Goal: Task Accomplishment & Management: Complete application form

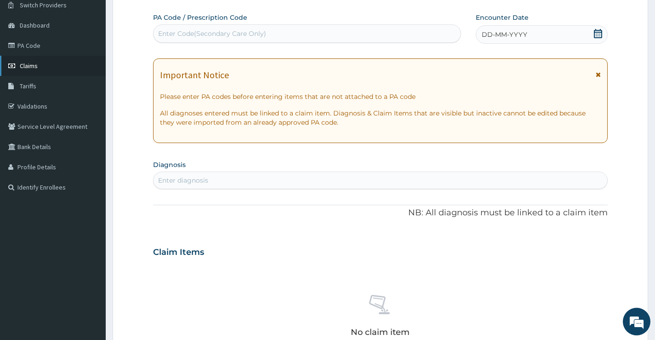
click at [27, 63] on span "Claims" at bounding box center [29, 66] width 18 height 8
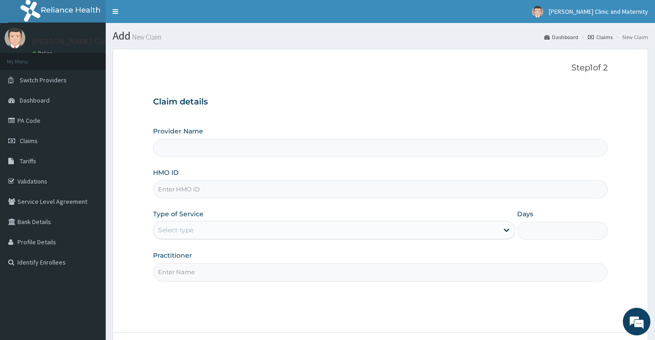
type input "[PERSON_NAME] Clinic and Maternity"
paste input "sfl/10430/d"
type input "sfl/10430/d"
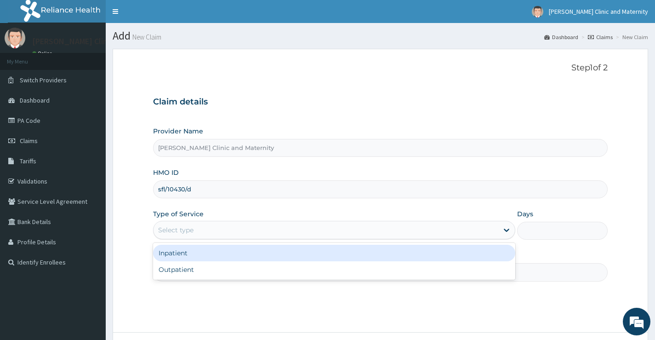
click at [195, 234] on div "Select type" at bounding box center [326, 230] width 345 height 15
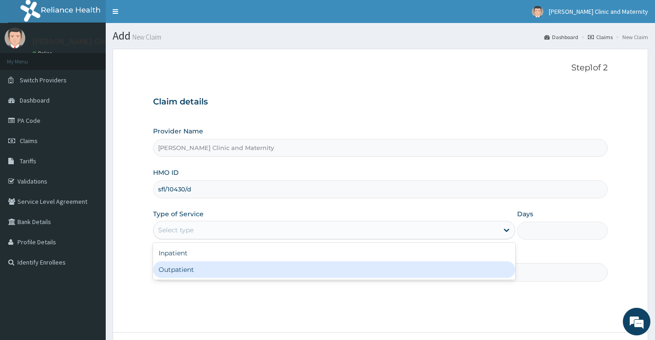
click at [197, 275] on div "Outpatient" at bounding box center [334, 269] width 362 height 17
type input "1"
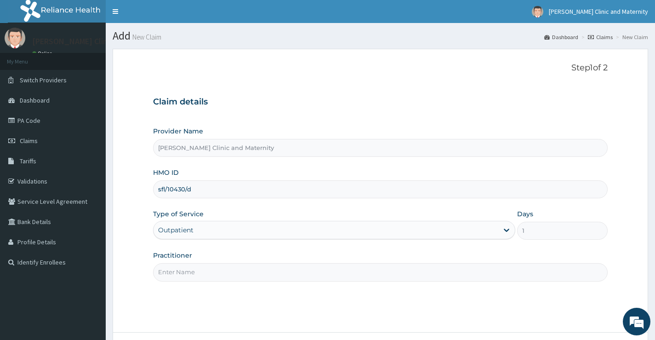
click at [197, 275] on input "Practitioner" at bounding box center [380, 272] width 455 height 18
type input "Dr Elvis"
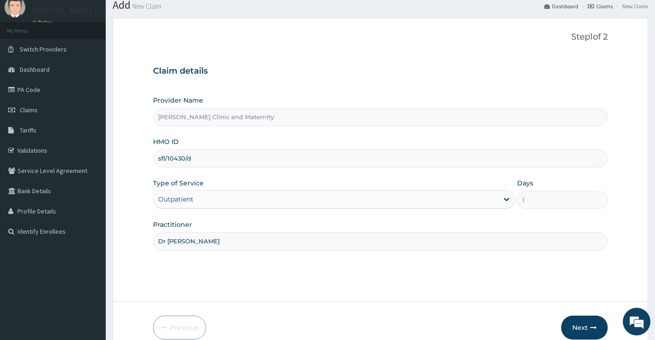
scroll to position [75, 0]
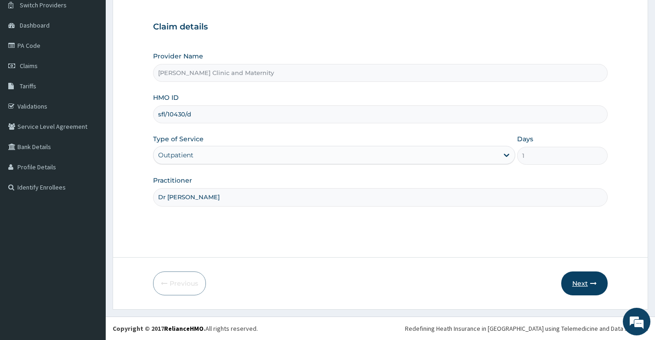
click at [583, 283] on button "Next" at bounding box center [584, 283] width 46 height 24
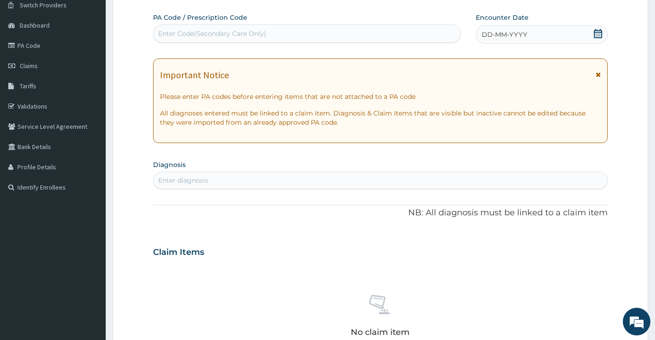
click at [516, 38] on span "DD-MM-YYYY" at bounding box center [505, 34] width 46 height 9
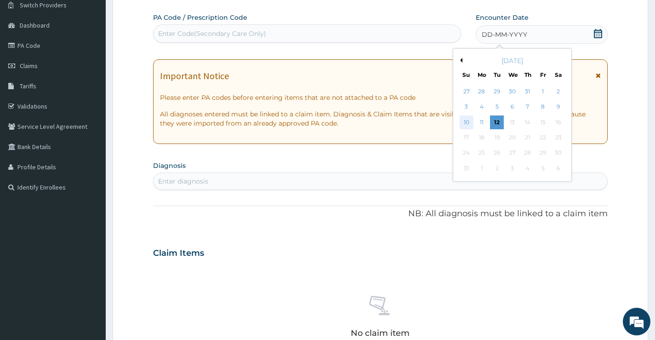
click at [466, 119] on div "10" at bounding box center [466, 122] width 14 height 14
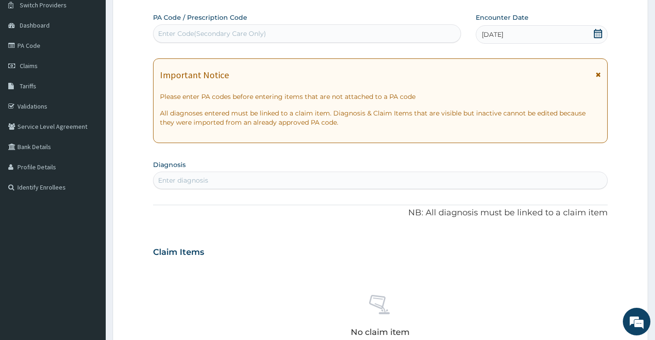
click at [205, 34] on div "Enter Code(Secondary Care Only)" at bounding box center [212, 33] width 108 height 9
type input "PA/AA8890"
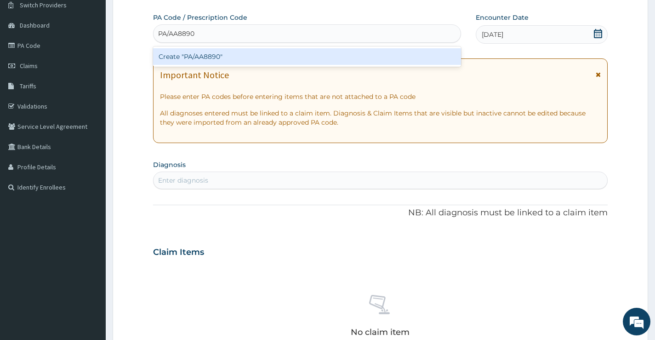
click at [249, 59] on div "Create "PA/AA8890"" at bounding box center [307, 56] width 308 height 17
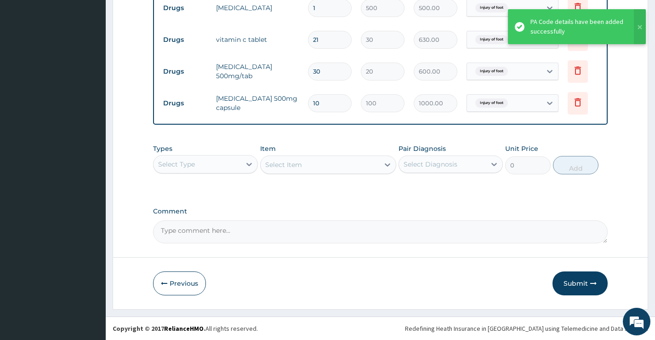
scroll to position [382, 0]
click at [573, 279] on button "Submit" at bounding box center [580, 283] width 55 height 24
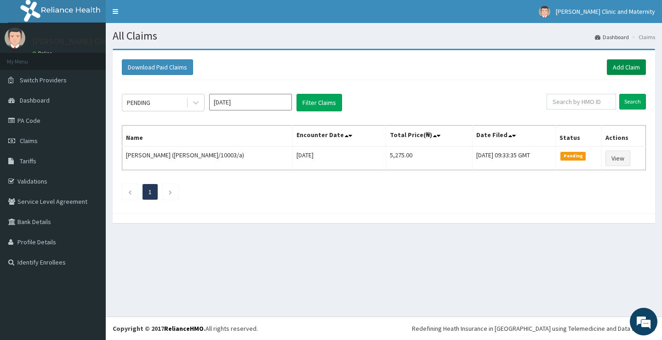
click at [625, 68] on link "Add Claim" at bounding box center [626, 67] width 39 height 16
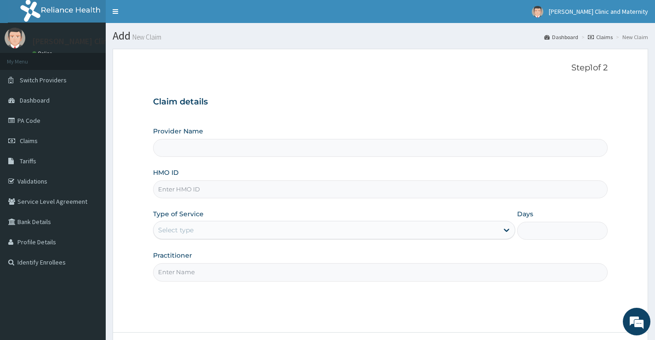
type input "[PERSON_NAME] Clinic and Maternity"
paste input "NUS/10004/A"
type input "NUS/10004/A"
click at [177, 225] on div "Select type" at bounding box center [326, 230] width 345 height 15
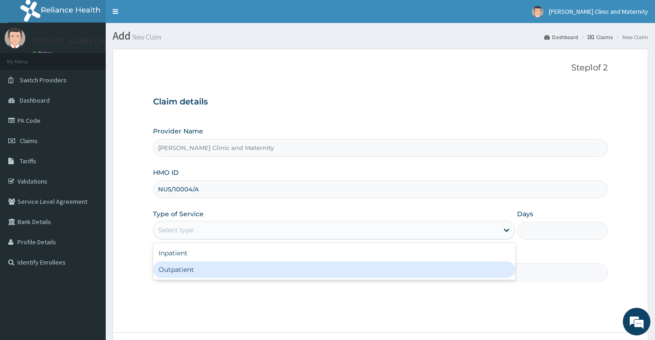
click at [176, 273] on div "Outpatient" at bounding box center [334, 269] width 362 height 17
type input "1"
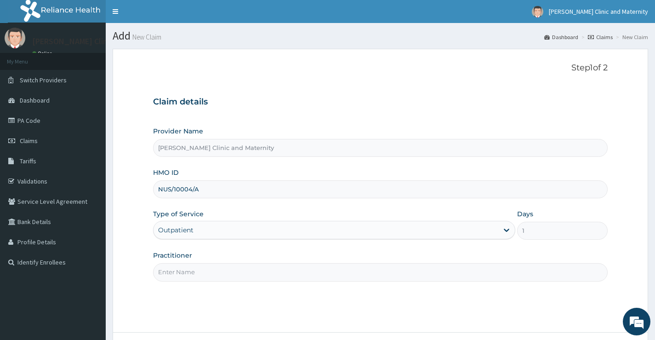
click at [182, 274] on input "Practitioner" at bounding box center [380, 272] width 455 height 18
type input "[PERSON_NAME]"
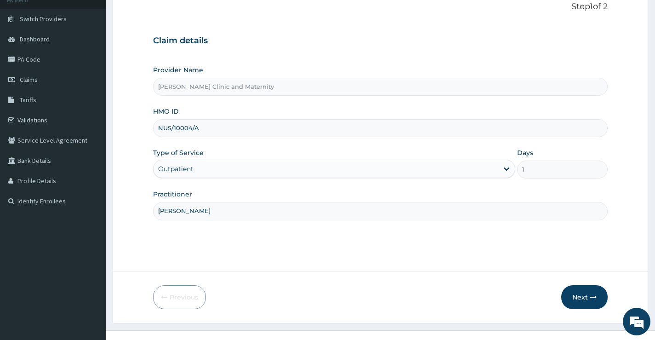
scroll to position [75, 0]
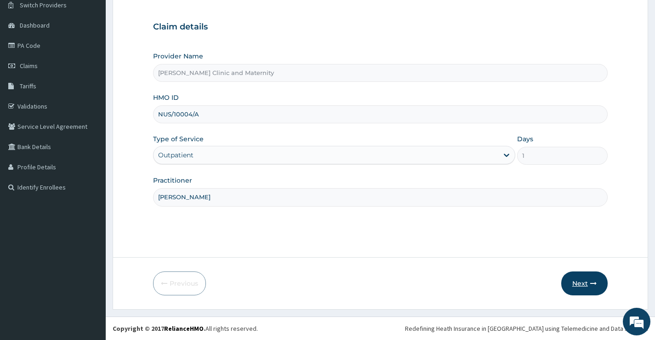
click at [587, 280] on button "Next" at bounding box center [584, 283] width 46 height 24
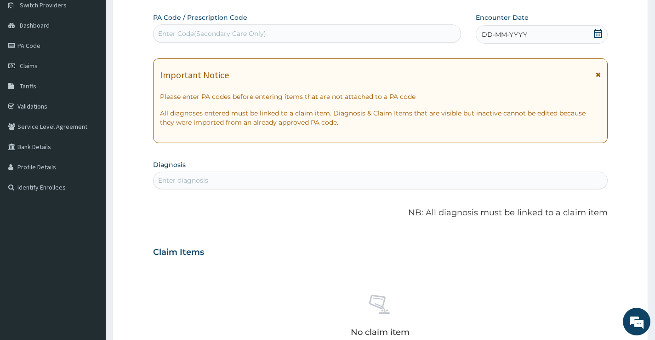
click at [217, 37] on div "Enter Code(Secondary Care Only)" at bounding box center [212, 33] width 108 height 9
type input "PA/371373"
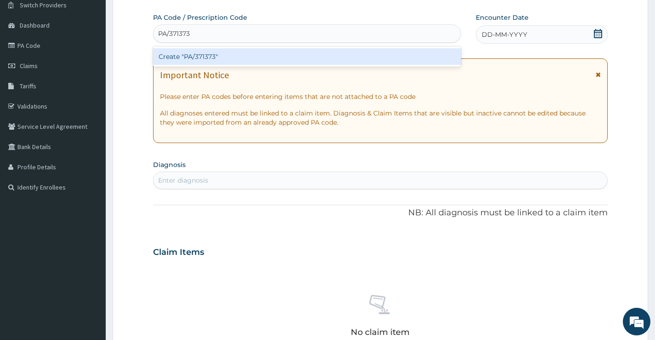
click at [216, 59] on div "Create "PA/371373"" at bounding box center [307, 56] width 308 height 17
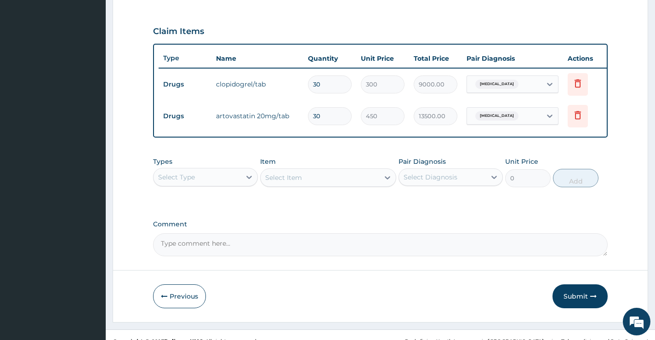
scroll to position [318, 0]
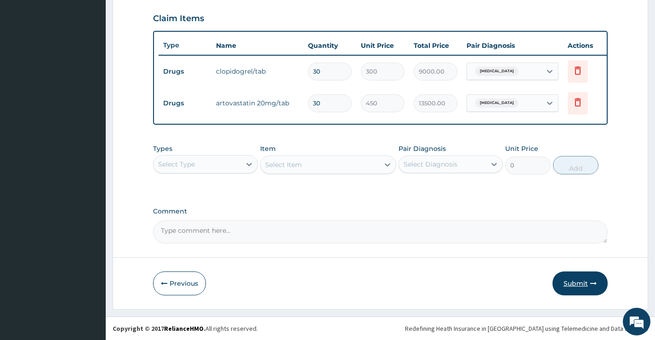
click at [573, 285] on button "Submit" at bounding box center [580, 283] width 55 height 24
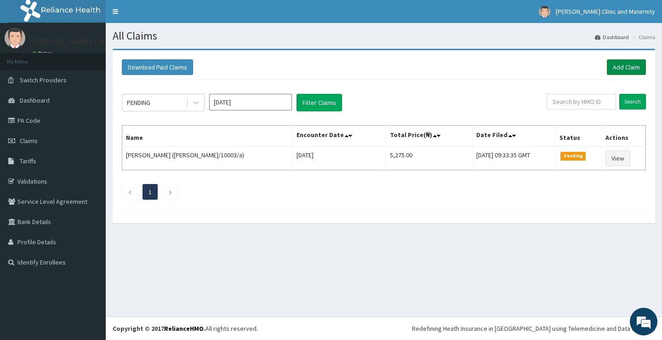
click at [633, 66] on link "Add Claim" at bounding box center [626, 67] width 39 height 16
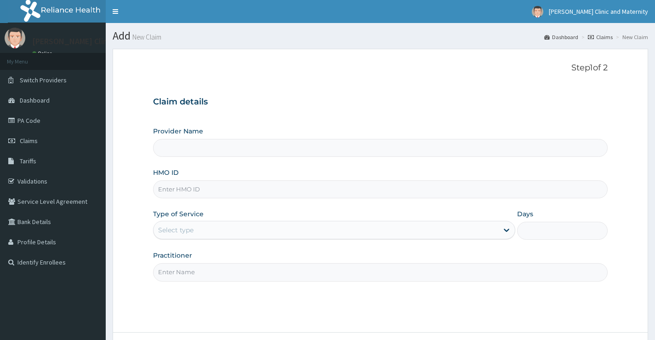
drag, startPoint x: 0, startPoint y: 0, endPoint x: 165, endPoint y: 194, distance: 254.4
click at [165, 194] on input "HMO ID" at bounding box center [380, 189] width 455 height 18
type input "[PERSON_NAME] Clinic and Maternity"
click at [180, 194] on input "HMO ID" at bounding box center [380, 189] width 455 height 18
paste input "PAF/10064/A"
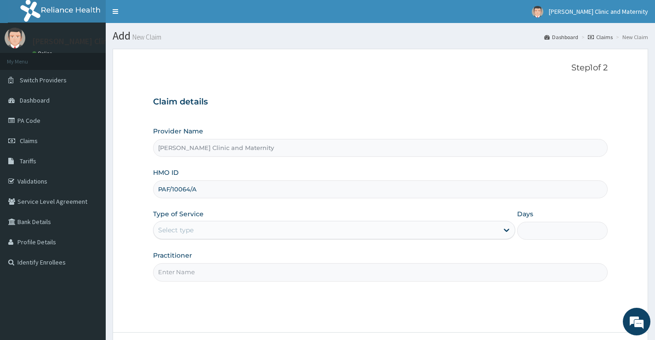
type input "PAF/10064/A"
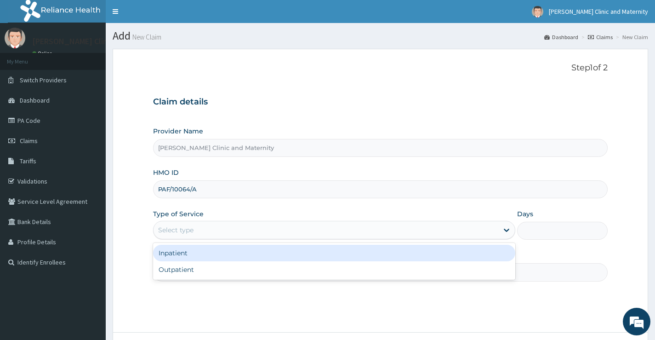
click at [185, 234] on div "Select type" at bounding box center [175, 229] width 35 height 9
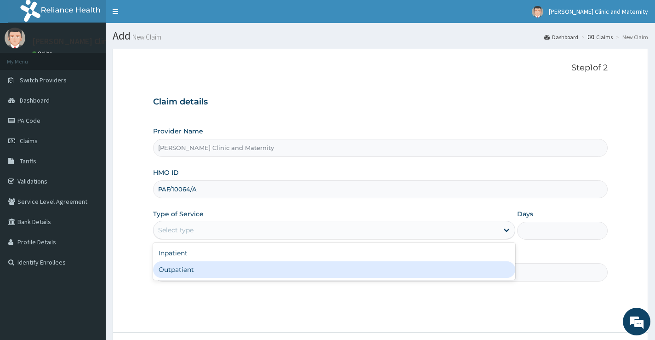
click at [183, 274] on div "Outpatient" at bounding box center [334, 269] width 362 height 17
type input "1"
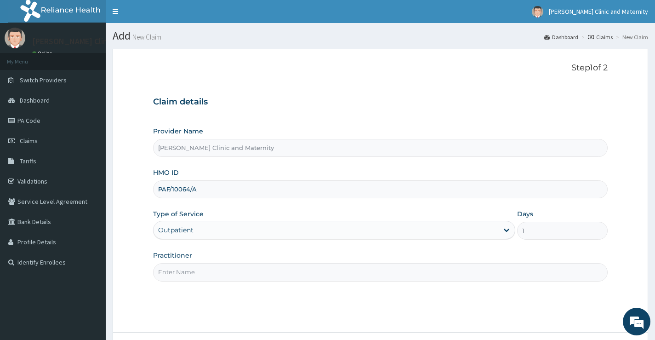
click at [183, 274] on input "Practitioner" at bounding box center [380, 272] width 455 height 18
type input "DR ANYANWU"
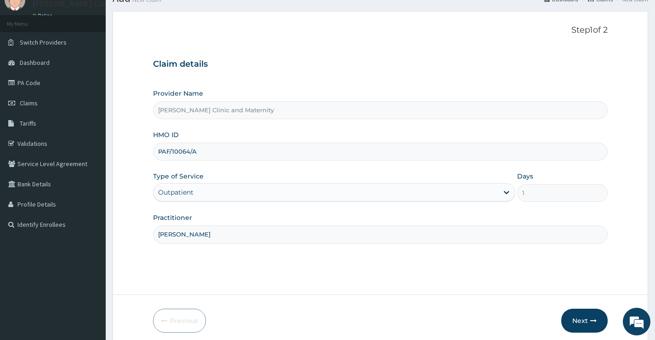
scroll to position [75, 0]
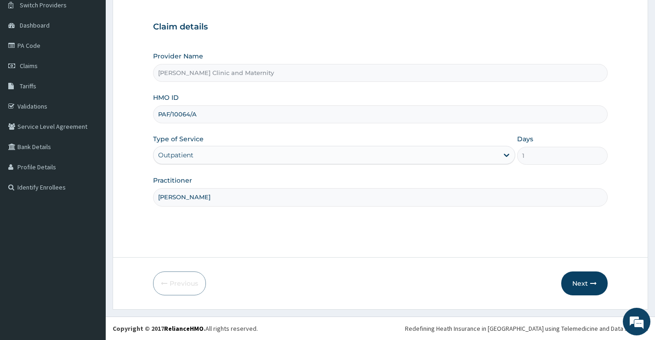
click at [592, 283] on icon "button" at bounding box center [593, 283] width 6 height 6
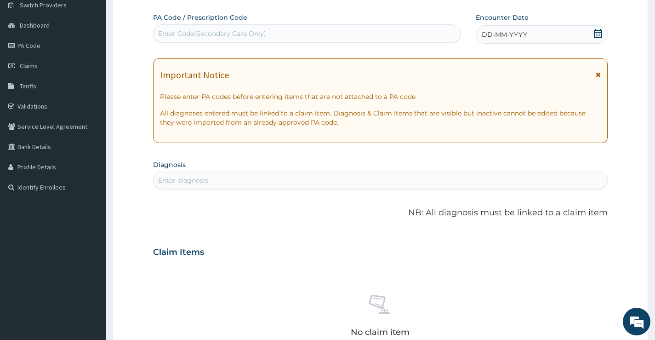
click at [194, 33] on div "Enter Code(Secondary Care Only)" at bounding box center [212, 33] width 108 height 9
click at [166, 31] on input "PPA/379DBA" at bounding box center [179, 33] width 43 height 9
type input "PA/379DBA"
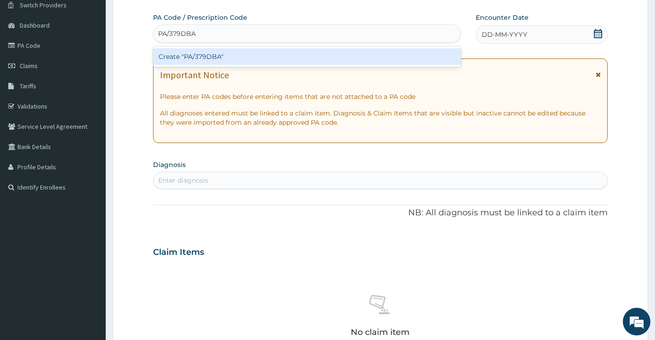
click at [209, 57] on div "Create "PA/379DBA"" at bounding box center [307, 56] width 308 height 17
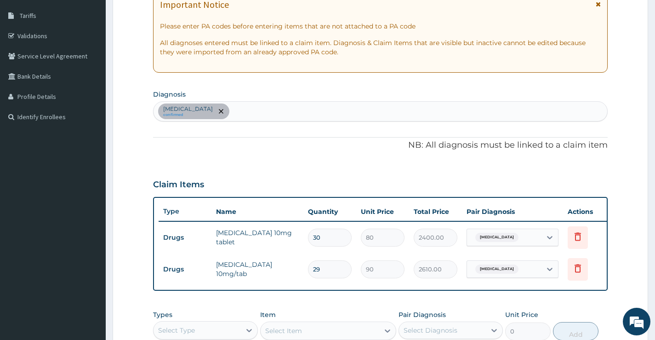
scroll to position [318, 0]
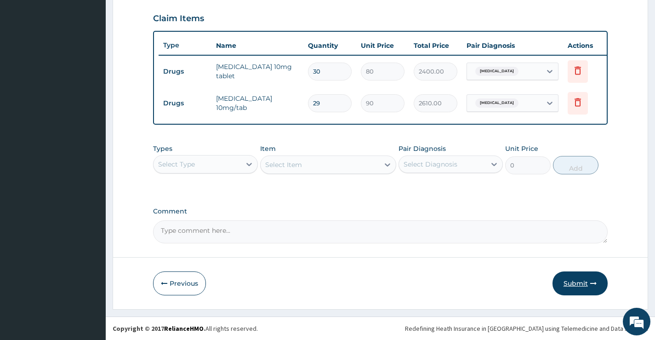
click at [571, 285] on button "Submit" at bounding box center [580, 283] width 55 height 24
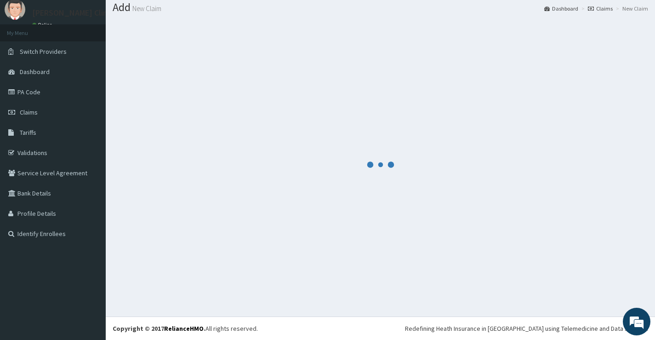
scroll to position [29, 0]
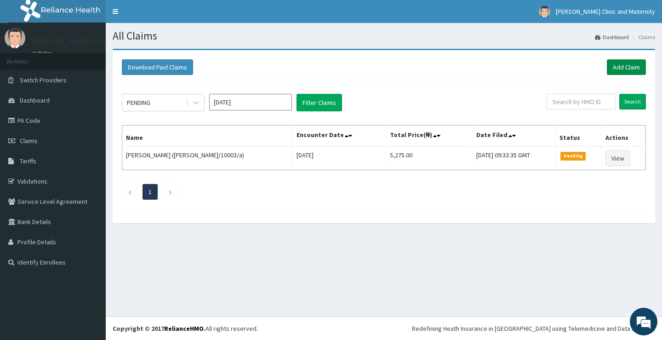
click at [628, 72] on link "Add Claim" at bounding box center [626, 67] width 39 height 16
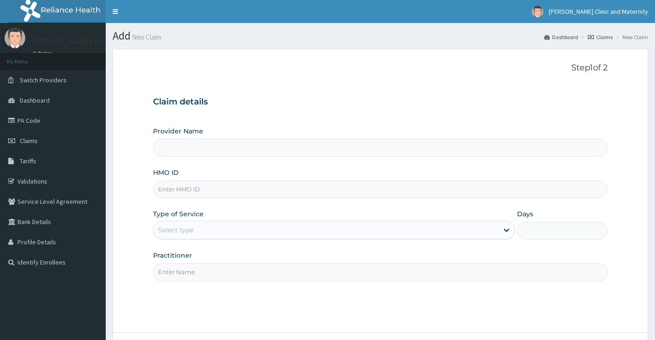
click at [182, 190] on input "HMO ID" at bounding box center [380, 189] width 455 height 18
type input "[PERSON_NAME] Clinic and Maternity"
paste input "PAF/10064/F"
type input "PAF/10064/F"
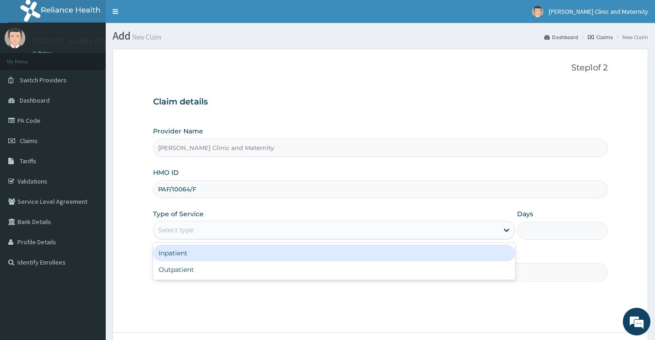
click at [175, 225] on div "Select type" at bounding box center [175, 229] width 35 height 9
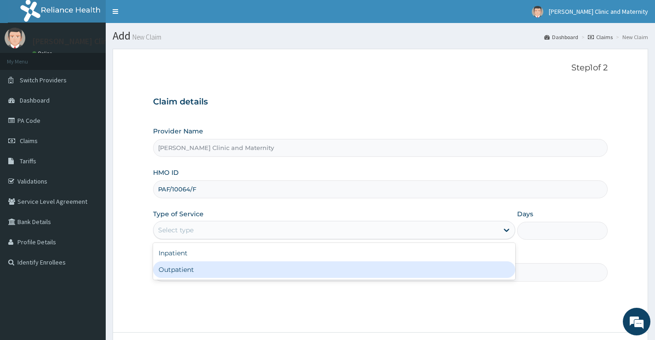
click at [171, 266] on div "Outpatient" at bounding box center [334, 269] width 362 height 17
type input "1"
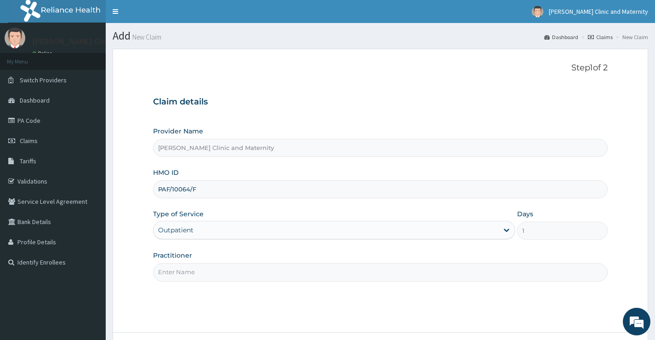
click at [176, 272] on input "Practitioner" at bounding box center [380, 272] width 455 height 18
type input "DR ANYANWU"
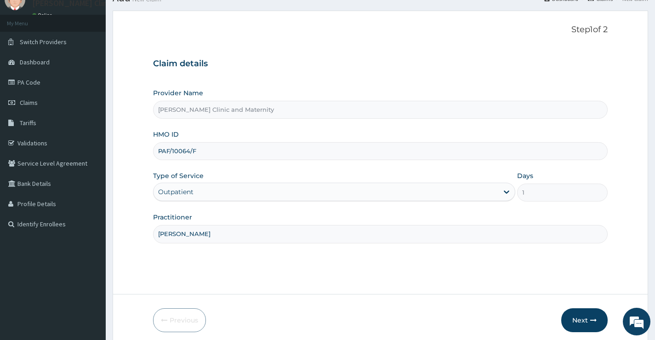
scroll to position [75, 0]
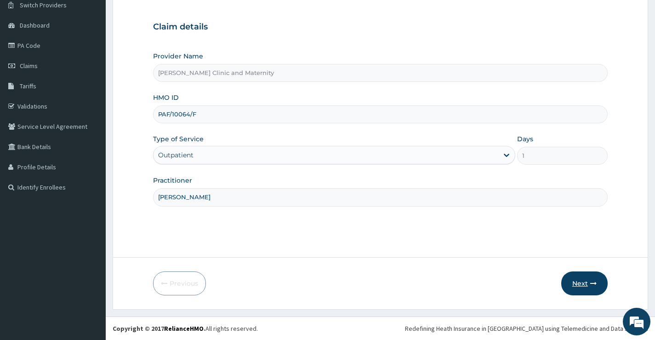
click at [583, 284] on button "Next" at bounding box center [584, 283] width 46 height 24
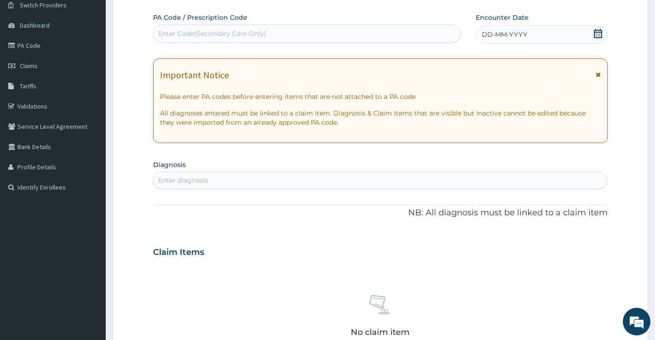
scroll to position [0, 0]
click at [497, 36] on span "DD-MM-YYYY" at bounding box center [505, 34] width 46 height 9
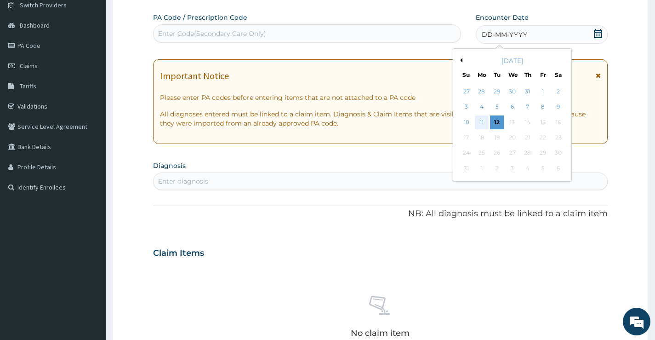
click at [479, 123] on div "11" at bounding box center [482, 122] width 14 height 14
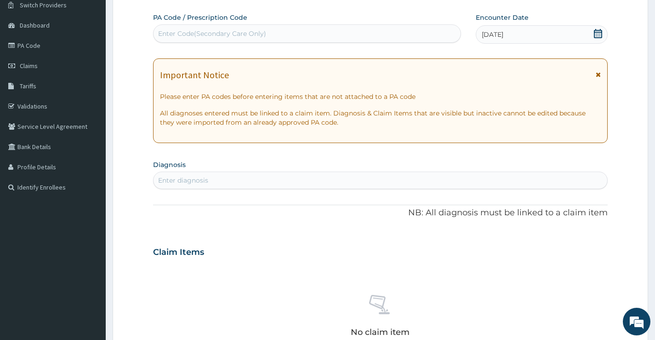
click at [190, 183] on div "Enter diagnosis" at bounding box center [183, 180] width 50 height 9
type input "MALA"
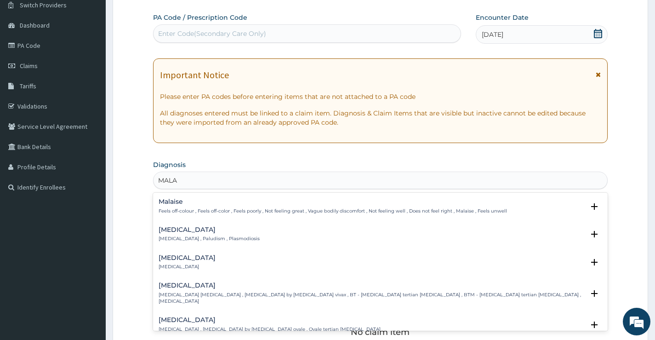
click at [183, 234] on div "Malaria Malaria , Paludism , Plasmodiosis" at bounding box center [209, 234] width 101 height 16
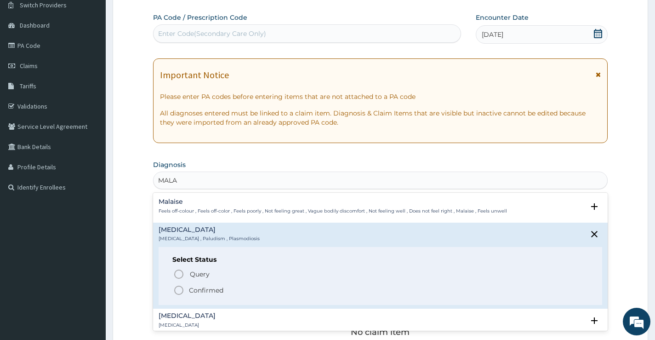
click at [184, 288] on icon "status option filled" at bounding box center [178, 290] width 11 height 11
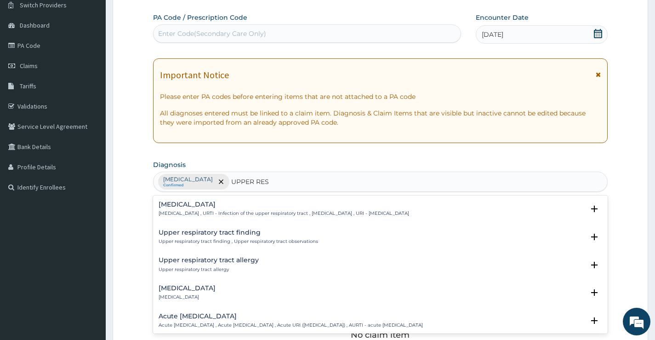
type input "UPPER RESP"
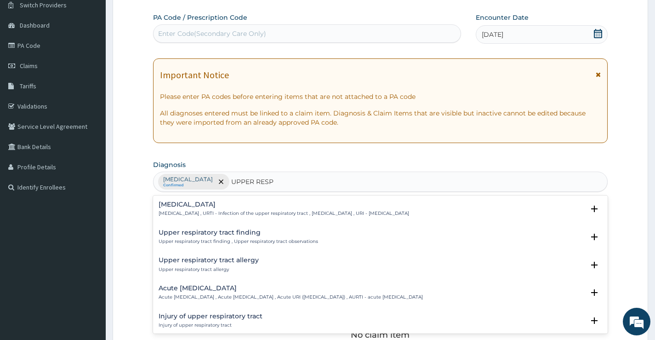
click at [197, 202] on h4 "Upper respiratory infection" at bounding box center [284, 204] width 251 height 7
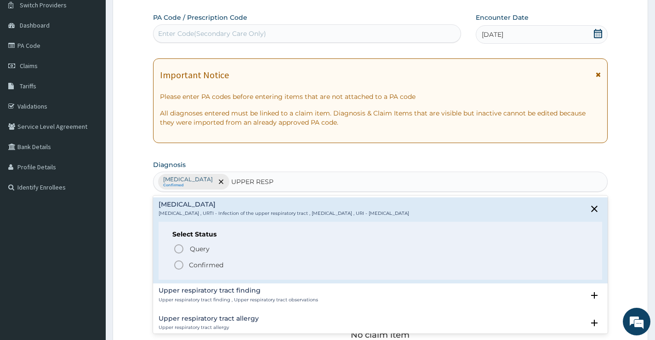
click at [188, 267] on span "Confirmed" at bounding box center [380, 264] width 415 height 11
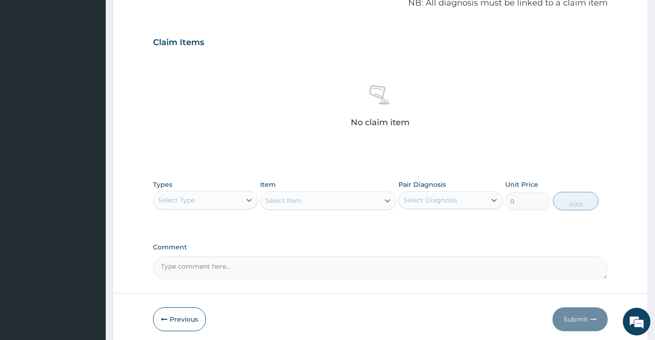
scroll to position [305, 0]
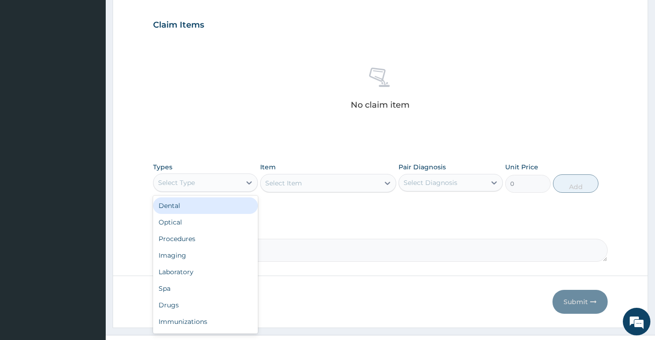
click at [220, 184] on div "Select Type" at bounding box center [197, 182] width 87 height 15
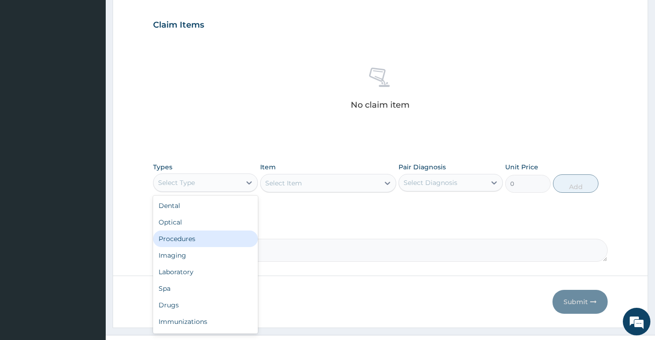
click at [206, 239] on div "Procedures" at bounding box center [205, 238] width 104 height 17
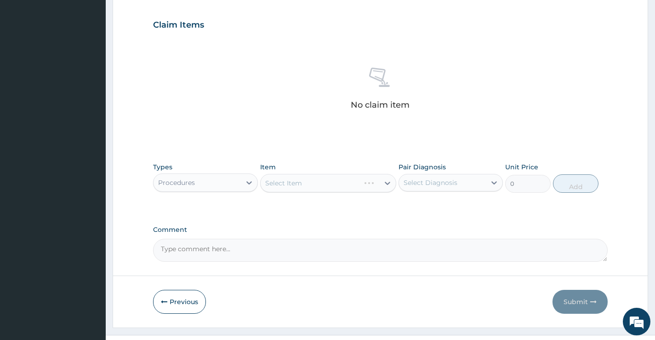
click at [455, 187] on div "Select Diagnosis" at bounding box center [431, 182] width 54 height 9
click at [457, 214] on div "[MEDICAL_DATA]" at bounding box center [451, 206] width 104 height 19
checkbox input "true"
click at [357, 183] on div "Select Item" at bounding box center [328, 183] width 137 height 18
click at [350, 184] on div "Select Item" at bounding box center [320, 183] width 119 height 15
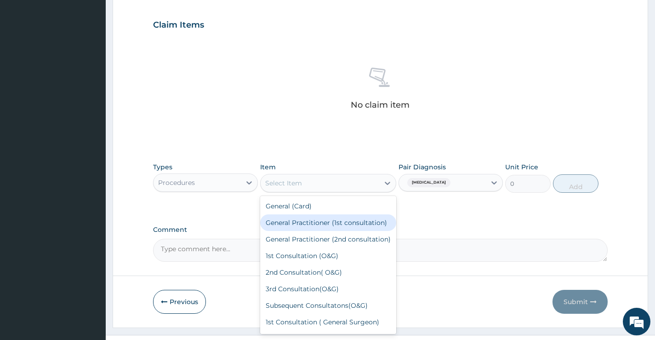
click at [328, 223] on div "General Practitioner (1st consultation)" at bounding box center [328, 222] width 137 height 17
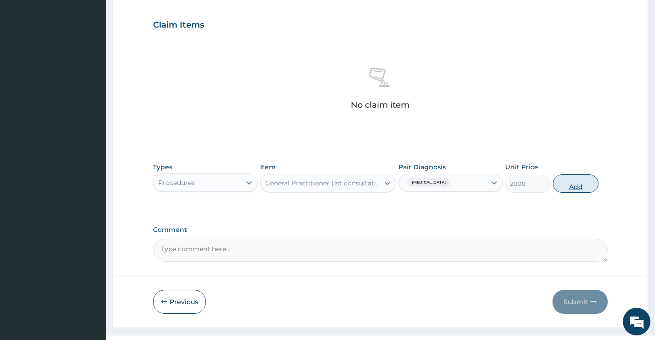
click at [568, 182] on button "Add" at bounding box center [576, 183] width 46 height 18
type input "0"
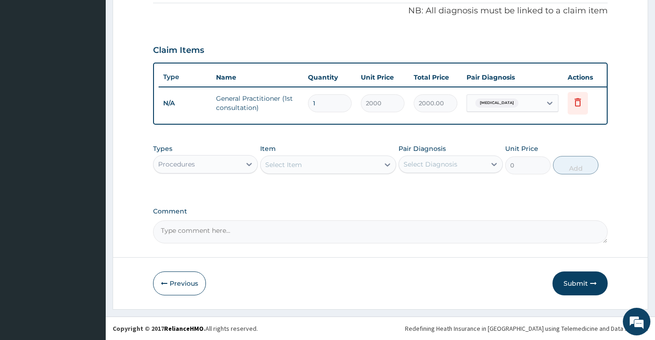
click at [215, 166] on div "Procedures" at bounding box center [197, 164] width 87 height 15
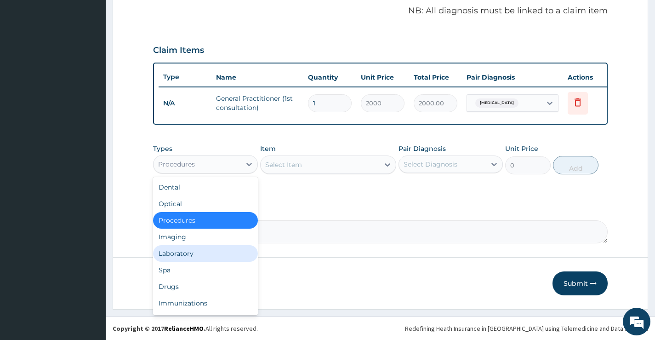
click at [194, 250] on div "Laboratory" at bounding box center [205, 253] width 104 height 17
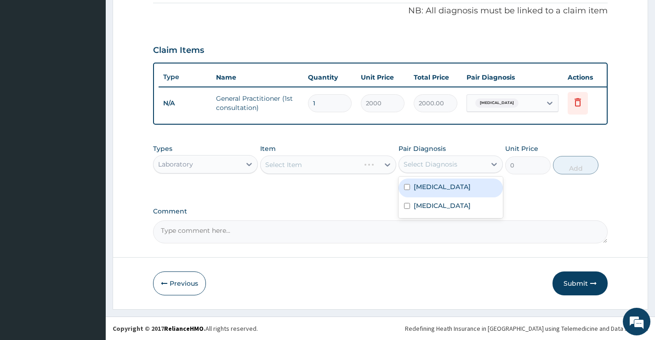
click at [422, 167] on div "Select Diagnosis" at bounding box center [431, 164] width 54 height 9
click at [424, 188] on label "[MEDICAL_DATA]" at bounding box center [442, 186] width 57 height 9
checkbox input "true"
click at [331, 164] on div "Select Item" at bounding box center [320, 164] width 119 height 15
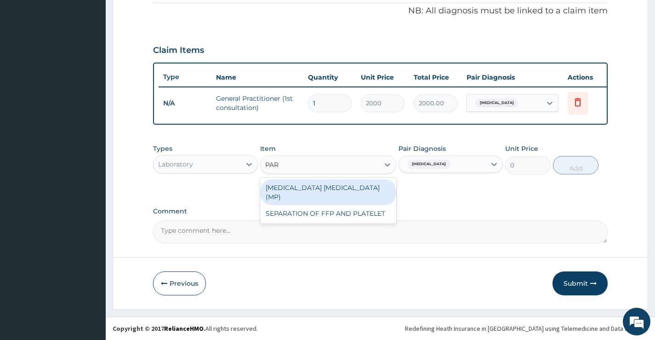
type input "PARA"
click at [364, 189] on div "[MEDICAL_DATA] [MEDICAL_DATA] (MP)" at bounding box center [328, 192] width 137 height 26
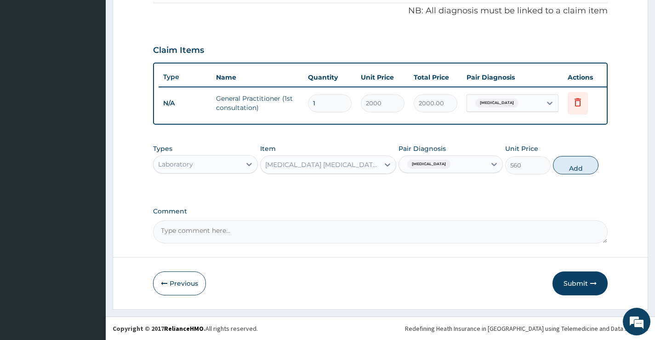
drag, startPoint x: 579, startPoint y: 166, endPoint x: 273, endPoint y: 180, distance: 307.0
click at [579, 166] on button "Add" at bounding box center [576, 165] width 46 height 18
type input "0"
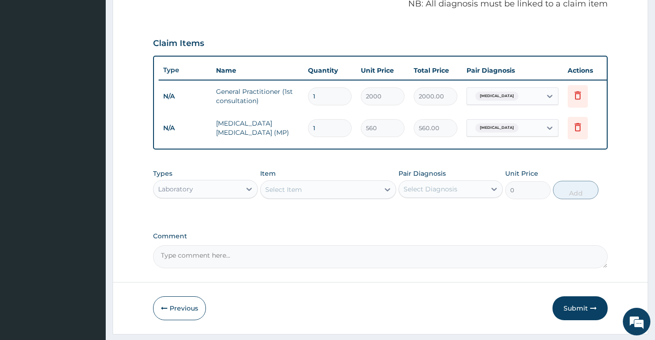
click at [178, 194] on div "Laboratory" at bounding box center [175, 188] width 35 height 9
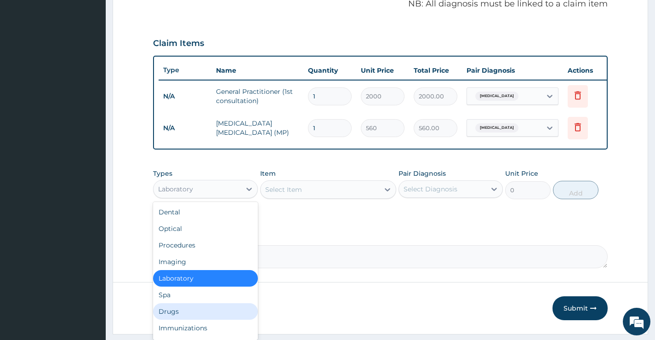
click at [171, 314] on div "Drugs" at bounding box center [205, 311] width 104 height 17
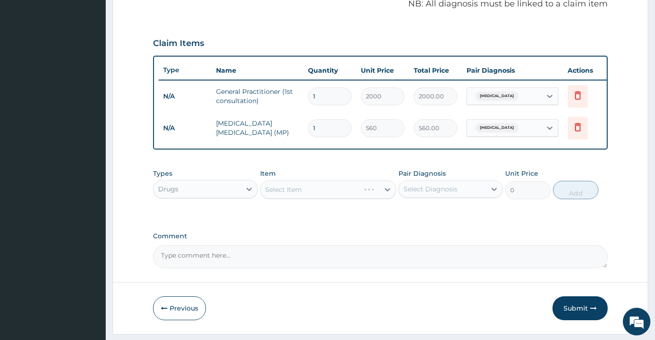
drag, startPoint x: 451, startPoint y: 193, endPoint x: 441, endPoint y: 206, distance: 16.1
click at [451, 194] on div "Select Diagnosis" at bounding box center [431, 188] width 54 height 9
click at [431, 222] on div "Malaria" at bounding box center [451, 212] width 104 height 19
checkbox input "true"
click at [326, 197] on div "Select Item" at bounding box center [320, 189] width 119 height 15
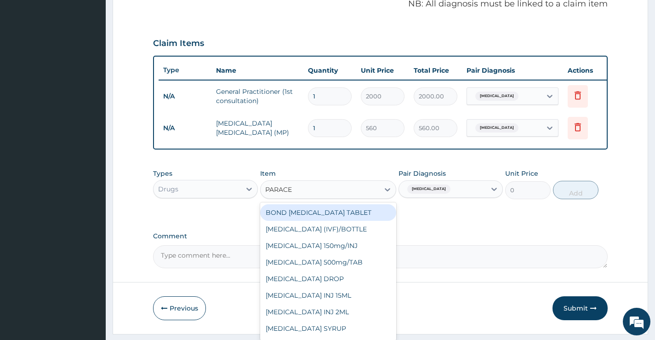
type input "PARACET"
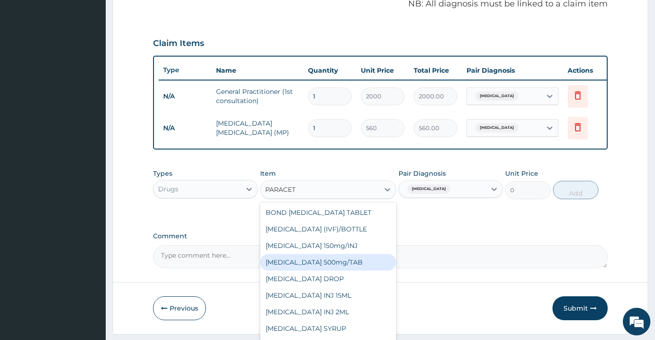
click at [322, 270] on div "PARACETAMOL 500mg/TAB" at bounding box center [328, 262] width 137 height 17
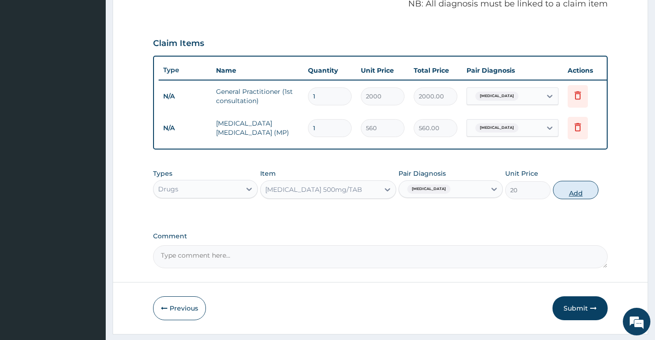
click at [578, 199] on button "Add" at bounding box center [576, 190] width 46 height 18
type input "0"
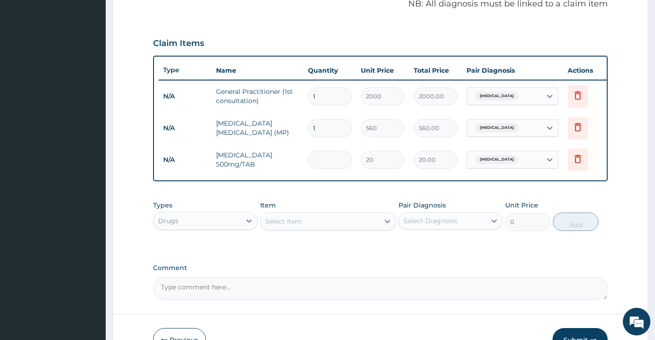
type input "0.00"
type input "9"
type input "180.00"
type input "9"
click at [286, 226] on div "Select Item" at bounding box center [283, 221] width 37 height 9
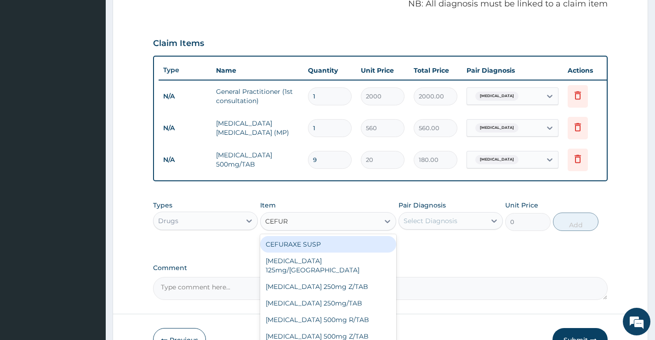
type input "CEFURO"
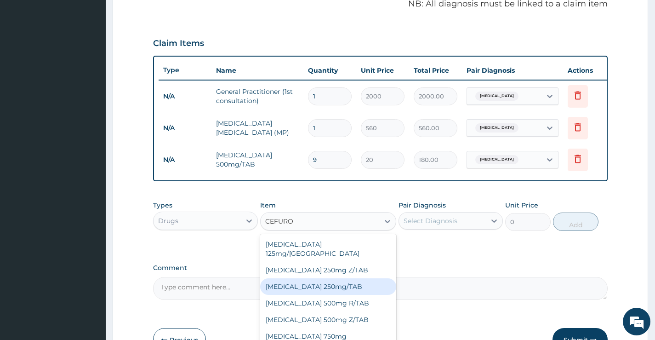
drag, startPoint x: 331, startPoint y: 284, endPoint x: 417, endPoint y: 255, distance: 90.7
click at [331, 285] on div "Cefuroxime 250mg/TAB" at bounding box center [328, 286] width 137 height 17
type input "400"
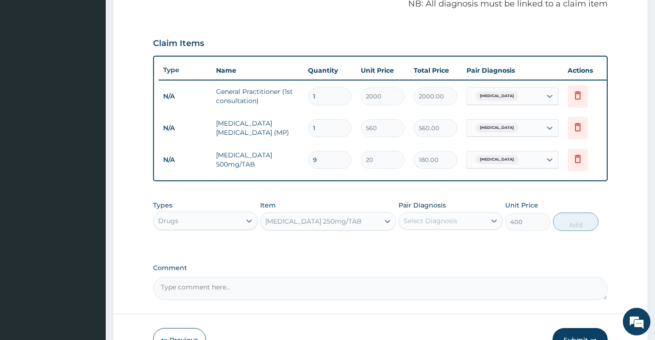
click at [469, 224] on div "Select Diagnosis" at bounding box center [442, 220] width 87 height 15
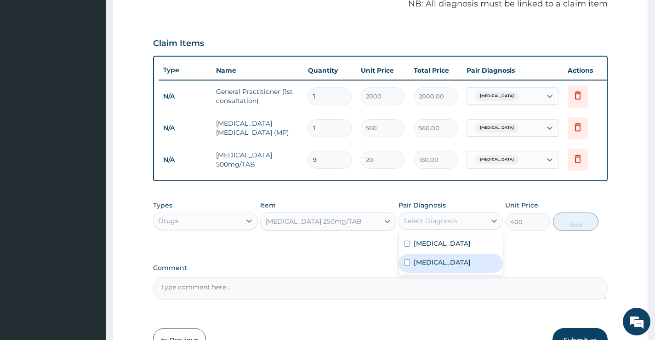
drag, startPoint x: 456, startPoint y: 274, endPoint x: 484, endPoint y: 268, distance: 28.9
click at [456, 267] on label "Upper respiratory infection" at bounding box center [442, 261] width 57 height 9
checkbox input "true"
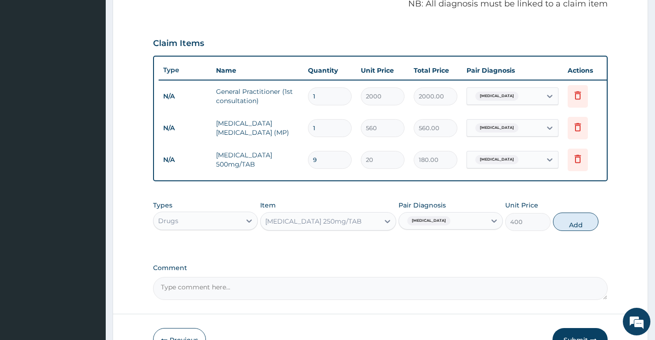
click at [581, 227] on button "Add" at bounding box center [576, 221] width 46 height 18
type input "0"
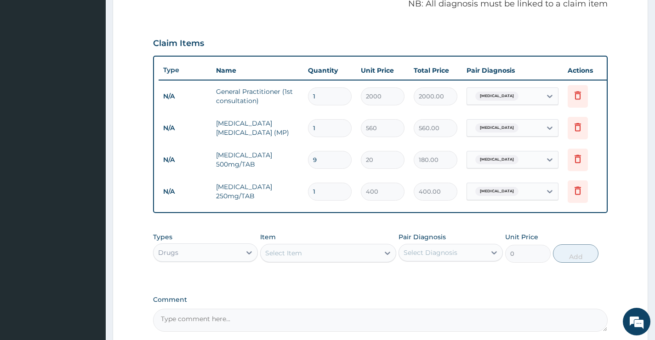
type input "10"
type input "4000.00"
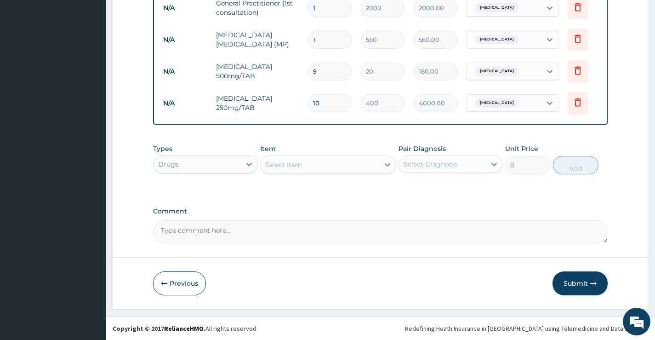
scroll to position [382, 0]
type input "10"
click at [589, 288] on button "Submit" at bounding box center [580, 283] width 55 height 24
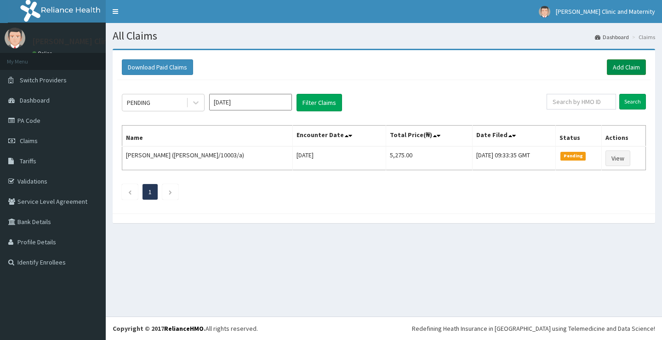
click at [619, 65] on link "Add Claim" at bounding box center [626, 67] width 39 height 16
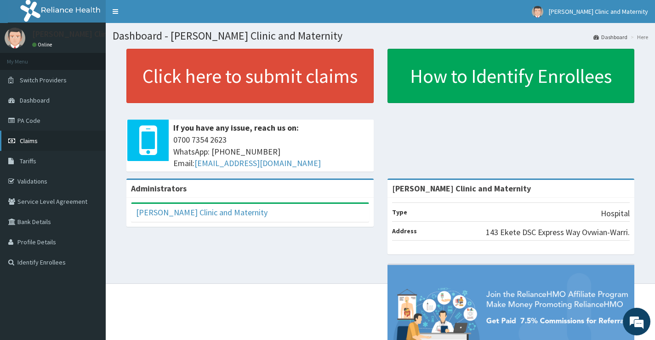
click at [26, 141] on span "Claims" at bounding box center [29, 141] width 18 height 8
click at [22, 119] on link "PA Code" at bounding box center [53, 120] width 106 height 20
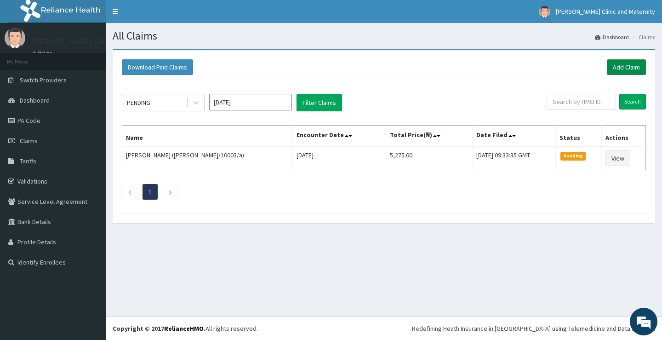
click at [622, 67] on link "Add Claim" at bounding box center [626, 67] width 39 height 16
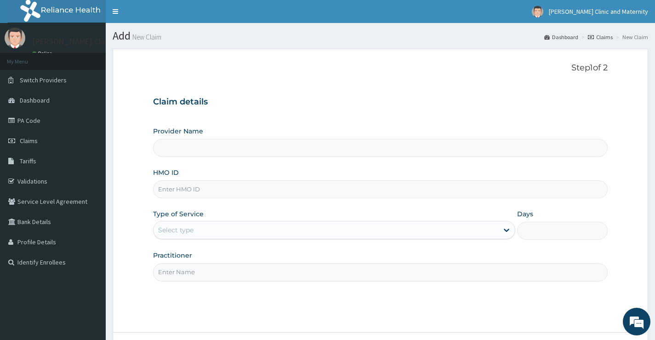
type input "[PERSON_NAME] Clinic and Maternity"
click at [184, 189] on input "HMO ID" at bounding box center [380, 189] width 455 height 18
paste input "PAF/10064/F"
type input "PAF/10064/F"
click at [171, 223] on div "Select type" at bounding box center [326, 230] width 345 height 15
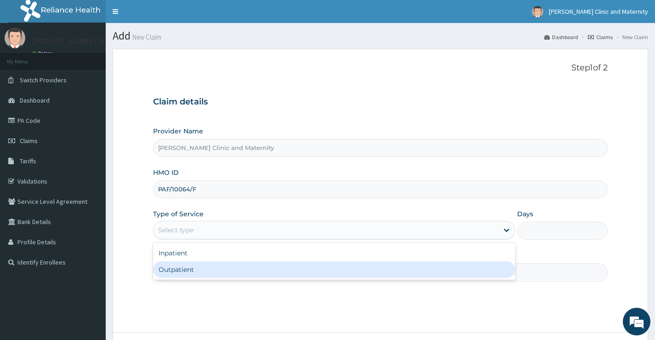
click at [166, 269] on div "Outpatient" at bounding box center [334, 269] width 362 height 17
type input "1"
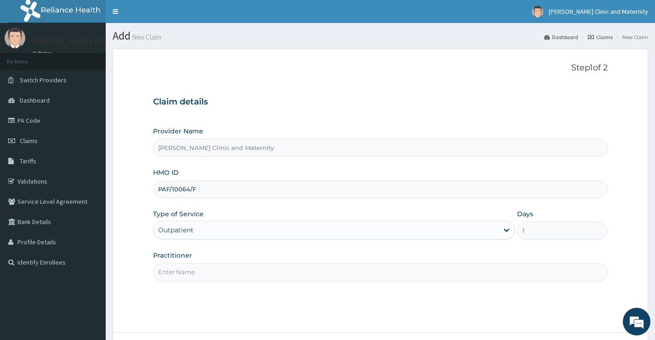
click at [170, 272] on input "Practitioner" at bounding box center [380, 272] width 455 height 18
type input "[PERSON_NAME]"
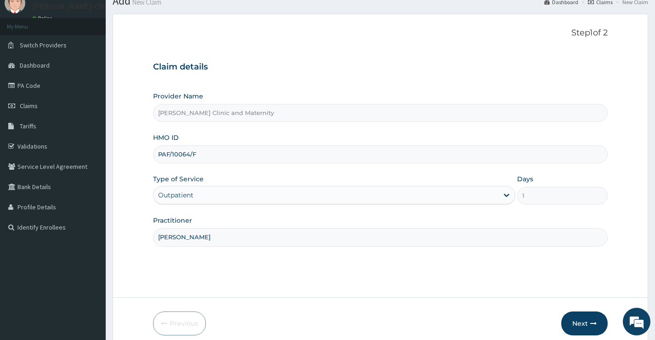
scroll to position [75, 0]
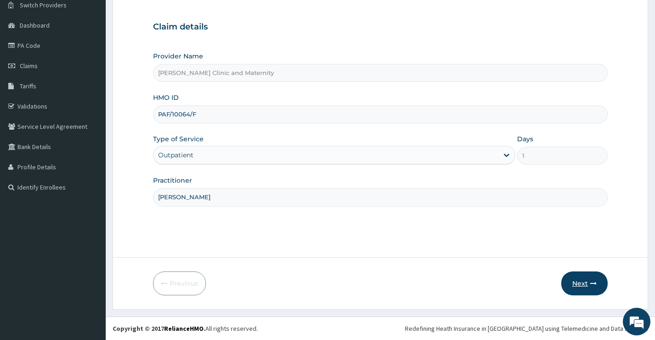
click at [577, 280] on button "Next" at bounding box center [584, 283] width 46 height 24
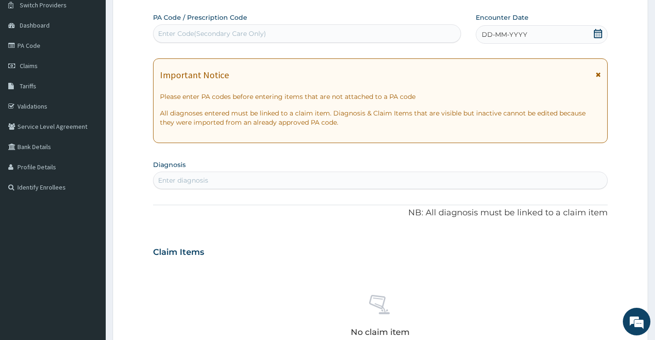
click at [182, 174] on div "Enter diagnosis" at bounding box center [381, 180] width 454 height 15
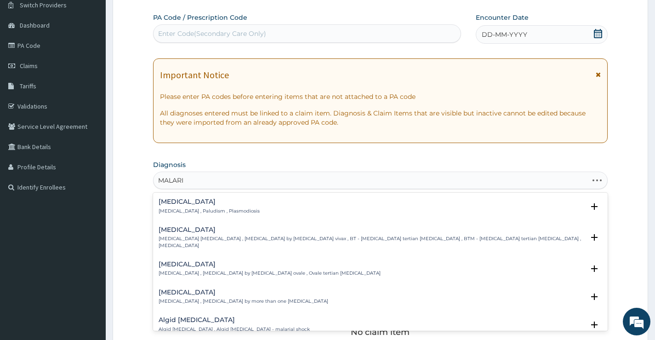
type input "[MEDICAL_DATA]"
click at [194, 200] on h4 "[MEDICAL_DATA]" at bounding box center [209, 201] width 101 height 7
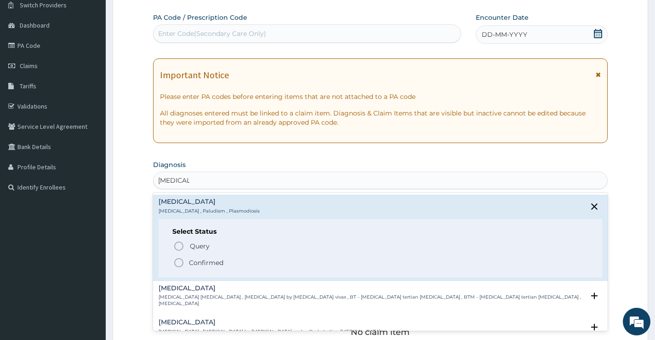
click at [174, 262] on icon "status option filled" at bounding box center [178, 262] width 11 height 11
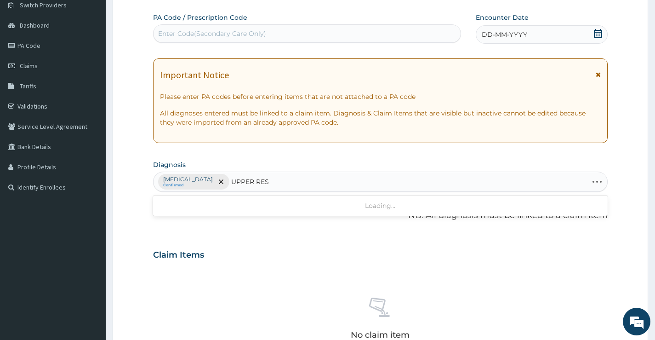
type input "UPPER RESP"
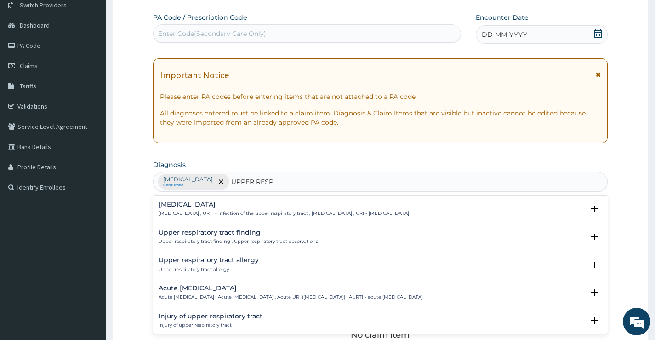
click at [202, 200] on div "[MEDICAL_DATA] [MEDICAL_DATA] , URTI - Infection of the upper respiratory tract…" at bounding box center [380, 211] width 455 height 28
click at [200, 209] on div "[MEDICAL_DATA] [MEDICAL_DATA] , URTI - Infection of the upper respiratory tract…" at bounding box center [284, 209] width 251 height 16
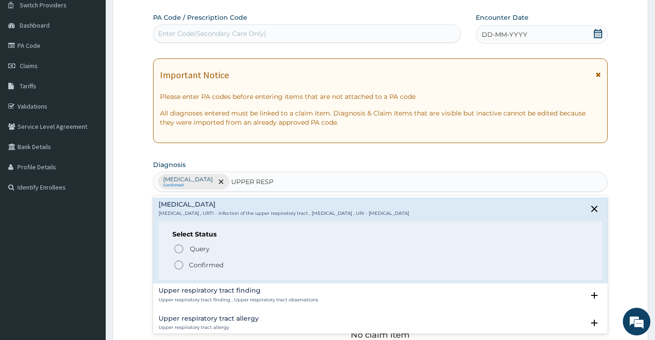
click at [179, 262] on icon "status option filled" at bounding box center [178, 264] width 11 height 11
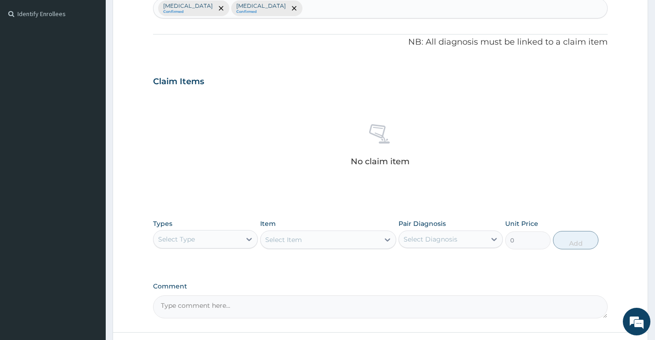
scroll to position [259, 0]
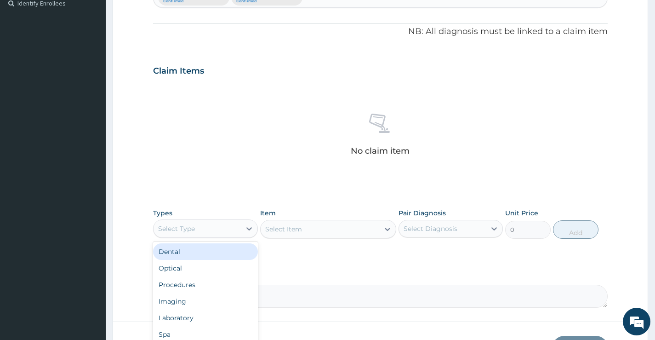
click at [197, 230] on div "Select Type" at bounding box center [197, 228] width 87 height 15
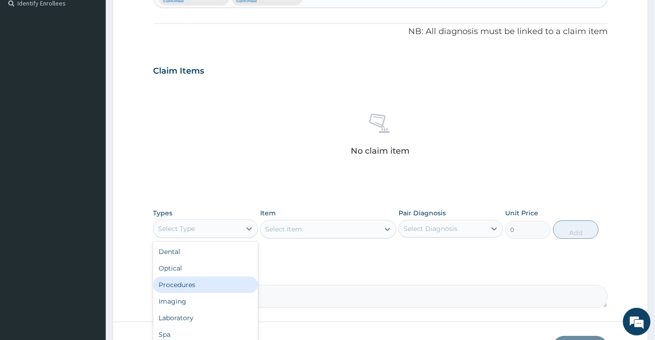
click at [186, 289] on div "Procedures" at bounding box center [205, 284] width 104 height 17
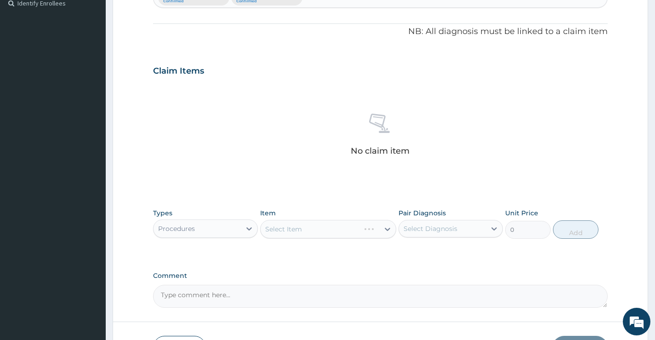
click at [319, 228] on div "Select Item" at bounding box center [328, 229] width 137 height 18
click at [411, 227] on div "Select Diagnosis" at bounding box center [431, 228] width 54 height 9
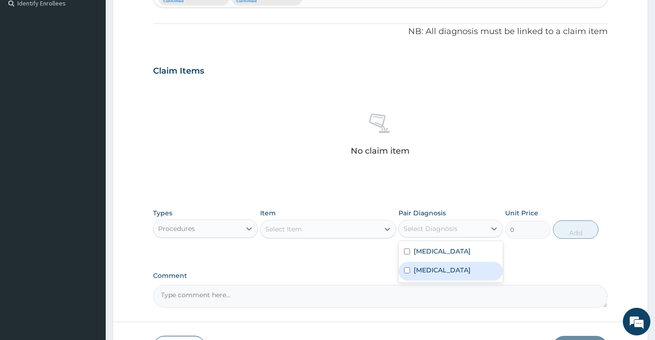
click at [419, 272] on label "[MEDICAL_DATA]" at bounding box center [442, 269] width 57 height 9
checkbox input "true"
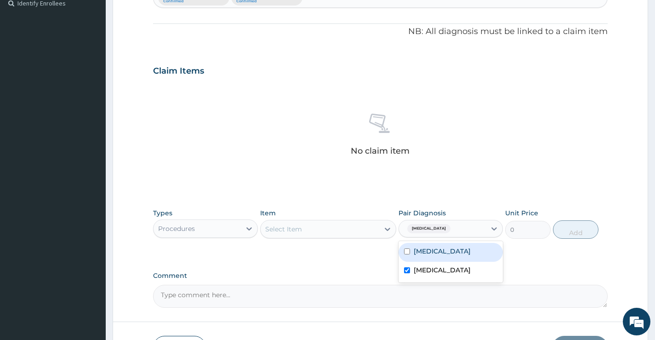
click at [323, 227] on div "Select Item" at bounding box center [320, 229] width 119 height 15
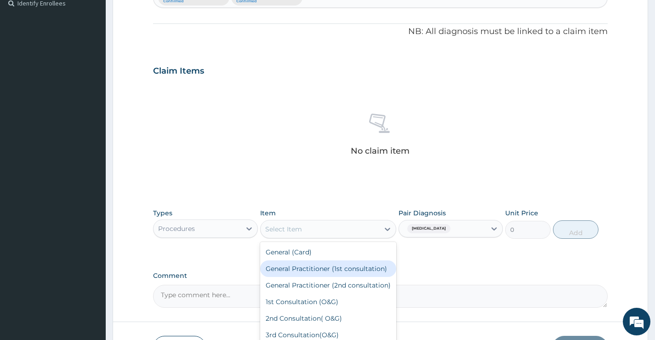
click at [332, 268] on div "General Practitioner (1st consultation)" at bounding box center [328, 268] width 137 height 17
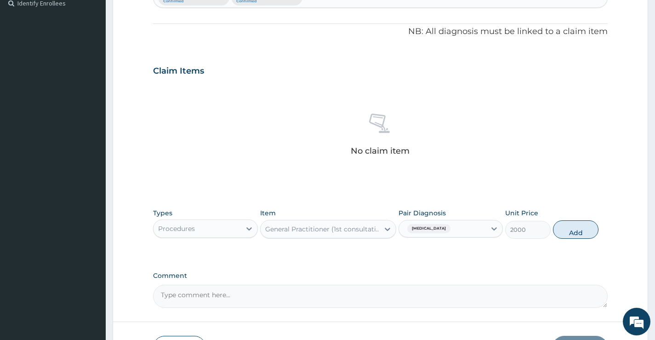
drag, startPoint x: 582, startPoint y: 225, endPoint x: 413, endPoint y: 225, distance: 168.7
click at [582, 225] on button "Add" at bounding box center [576, 229] width 46 height 18
type input "0"
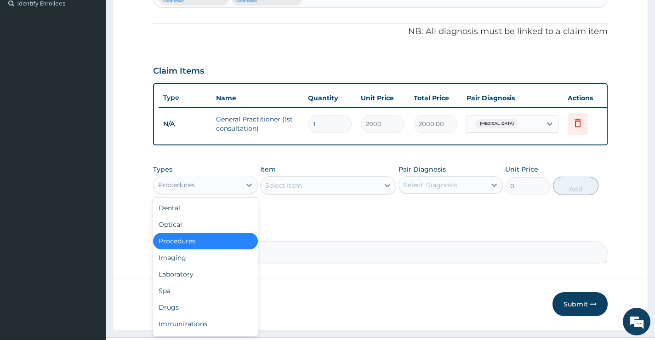
click at [237, 189] on div "Procedures" at bounding box center [197, 184] width 87 height 15
click at [221, 280] on div "Laboratory" at bounding box center [205, 274] width 104 height 17
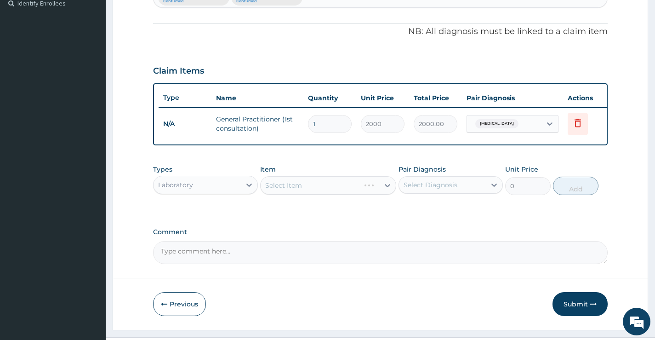
click at [482, 192] on div "Select Diagnosis" at bounding box center [442, 184] width 87 height 15
click at [431, 218] on div "[MEDICAL_DATA]" at bounding box center [451, 208] width 104 height 19
checkbox input "true"
click at [335, 192] on div "Select Item" at bounding box center [320, 185] width 119 height 15
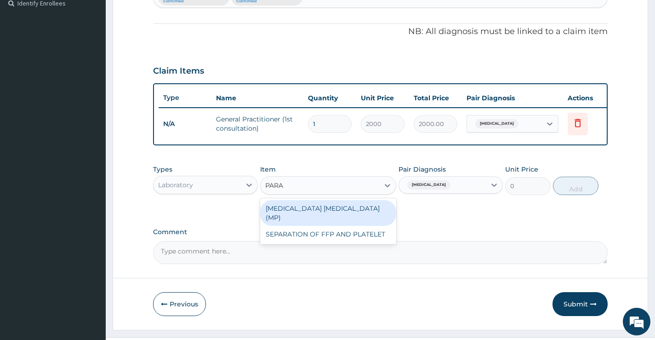
type input "PARAS"
click at [337, 209] on div "[MEDICAL_DATA] [MEDICAL_DATA] (MP)" at bounding box center [328, 213] width 137 height 26
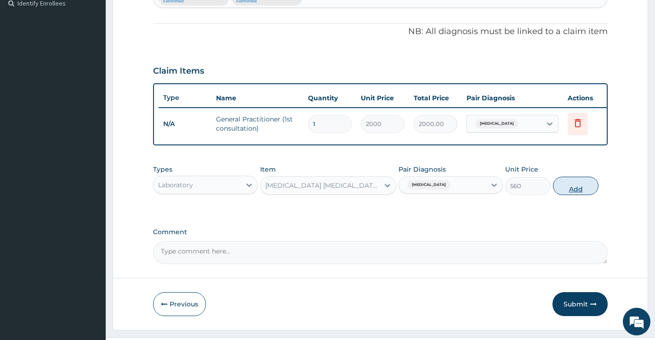
click at [564, 186] on button "Add" at bounding box center [576, 186] width 46 height 18
type input "0"
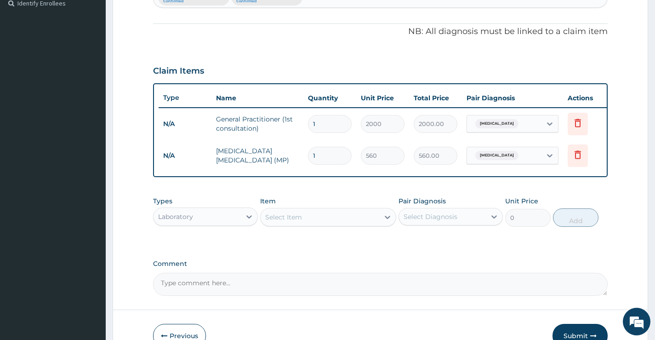
click at [196, 224] on div "Laboratory" at bounding box center [197, 216] width 87 height 15
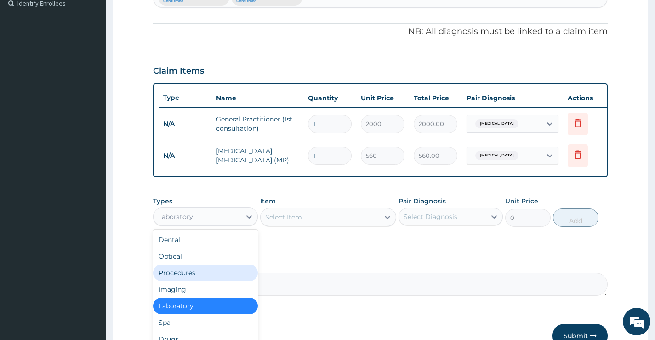
scroll to position [31, 0]
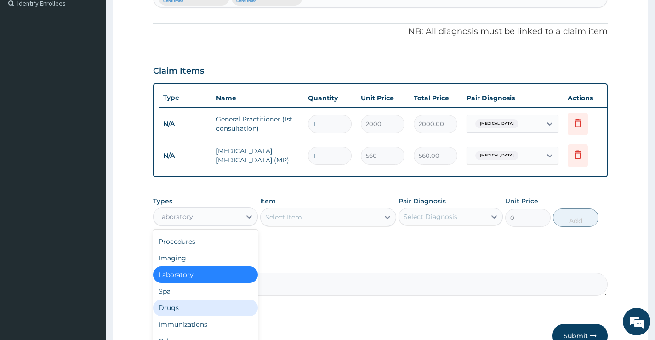
click at [189, 315] on div "Drugs" at bounding box center [205, 307] width 104 height 17
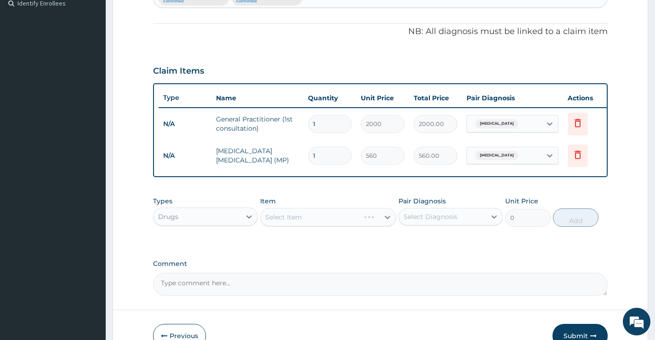
click at [440, 221] on div "Select Diagnosis" at bounding box center [431, 216] width 54 height 9
click at [420, 250] on div "[MEDICAL_DATA]" at bounding box center [451, 240] width 104 height 19
checkbox input "true"
click at [310, 224] on div "Select Item" at bounding box center [320, 217] width 119 height 15
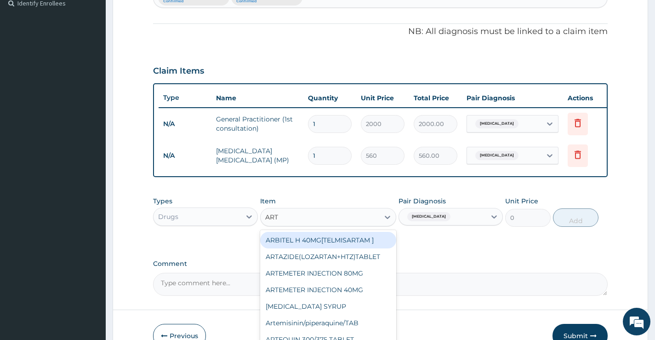
type input "ARTE"
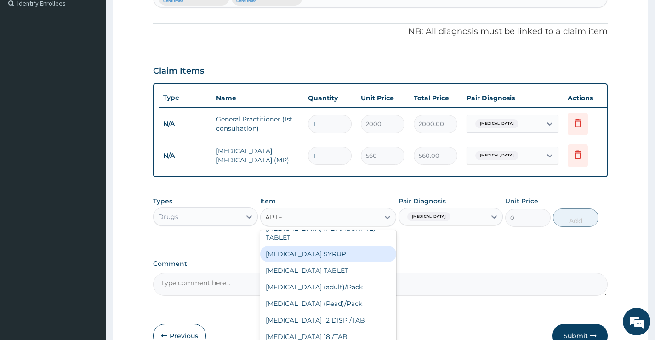
scroll to position [138, 0]
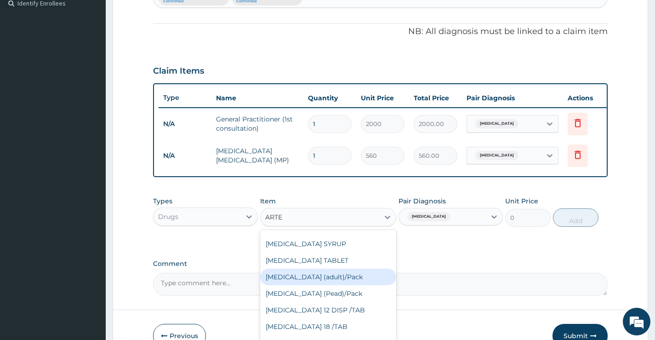
click at [344, 282] on div "[MEDICAL_DATA] (adult)/Pack" at bounding box center [328, 276] width 137 height 17
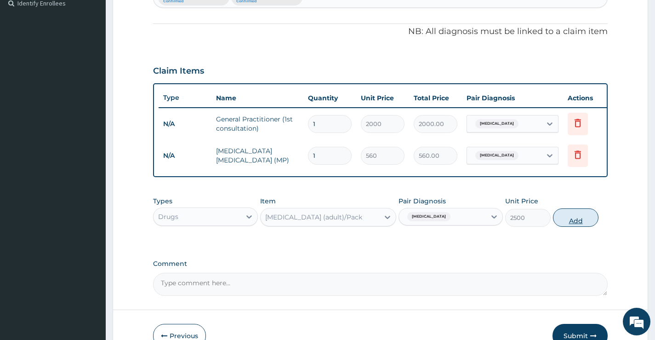
click at [569, 223] on button "Add" at bounding box center [576, 217] width 46 height 18
type input "0"
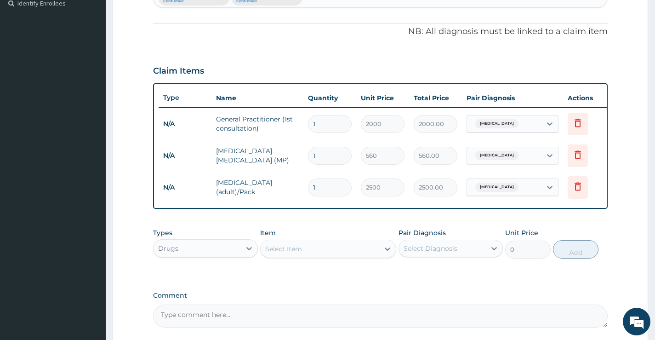
click at [306, 254] on div "Select Item" at bounding box center [320, 248] width 119 height 15
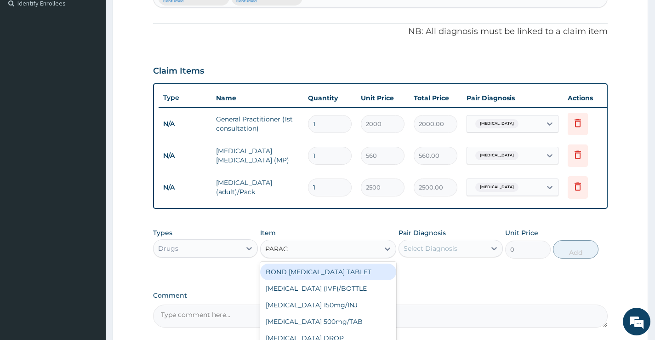
type input "PARACE"
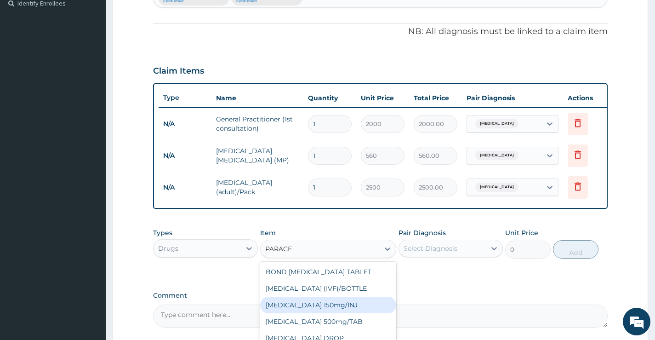
scroll to position [15, 0]
drag, startPoint x: 349, startPoint y: 318, endPoint x: 389, endPoint y: 293, distance: 46.8
click at [349, 315] on div "[MEDICAL_DATA] 500mg/TAB" at bounding box center [328, 306] width 137 height 17
type input "20"
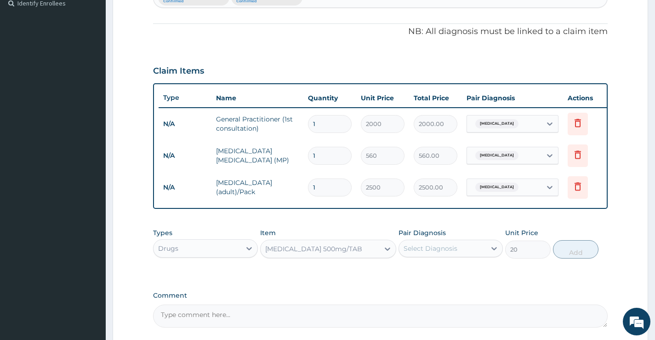
click at [420, 253] on div "Select Diagnosis" at bounding box center [431, 248] width 54 height 9
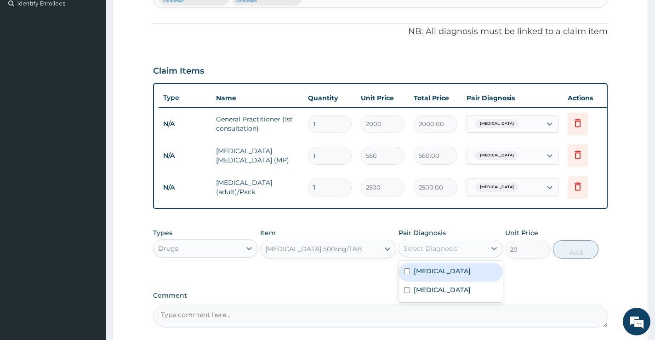
click at [428, 275] on label "[MEDICAL_DATA]" at bounding box center [442, 270] width 57 height 9
checkbox input "true"
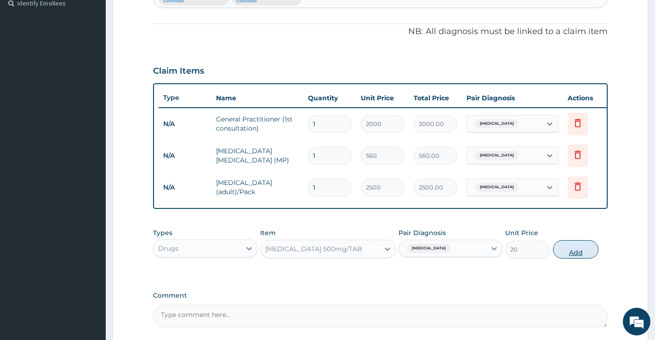
click at [564, 258] on button "Add" at bounding box center [576, 249] width 46 height 18
type input "0"
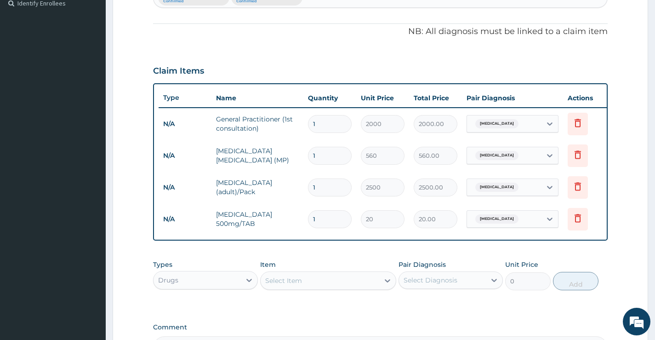
type input "0.00"
type input "9"
type input "180.00"
type input "9"
click at [308, 288] on div "Select Item" at bounding box center [320, 280] width 119 height 15
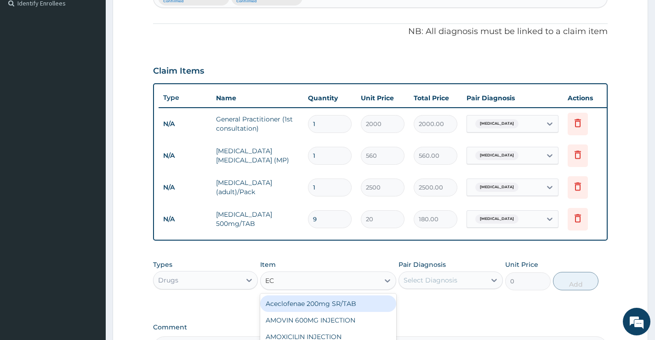
type input "E"
type input "CEFURO"
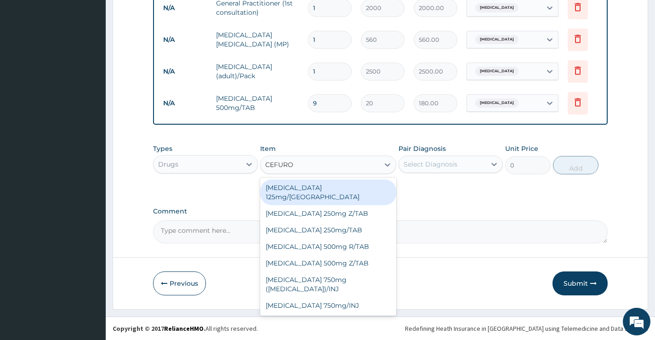
scroll to position [382, 0]
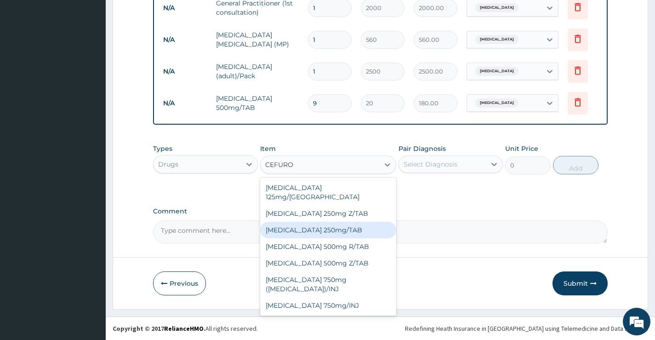
click at [334, 222] on div "[MEDICAL_DATA] 250mg/TAB" at bounding box center [328, 230] width 137 height 17
type input "400"
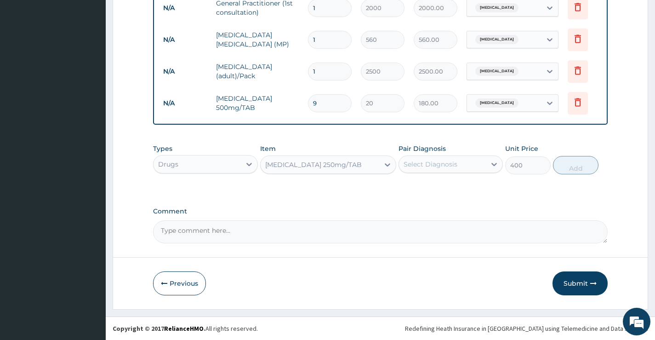
click at [465, 166] on div "Select Diagnosis" at bounding box center [442, 164] width 87 height 15
click at [460, 206] on label "[MEDICAL_DATA]" at bounding box center [442, 205] width 57 height 9
checkbox input "true"
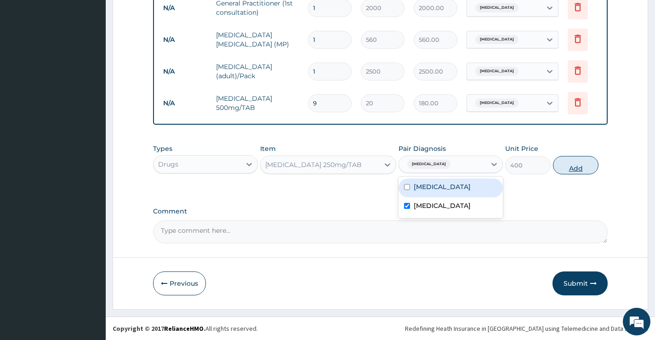
click at [586, 166] on button "Add" at bounding box center [576, 165] width 46 height 18
type input "0"
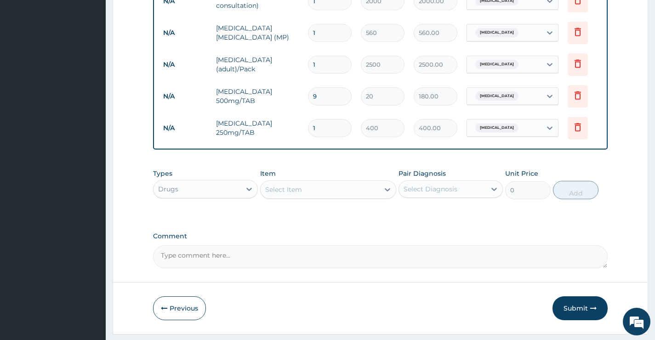
type input "10"
type input "4000.00"
type input "10"
click at [571, 312] on button "Submit" at bounding box center [580, 308] width 55 height 24
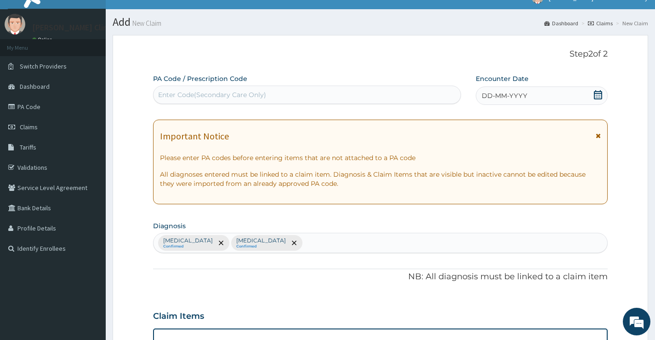
scroll to position [0, 0]
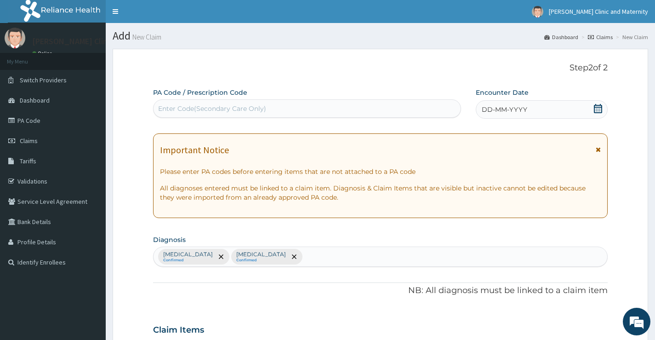
click at [503, 113] on span "DD-MM-YYYY" at bounding box center [505, 109] width 46 height 9
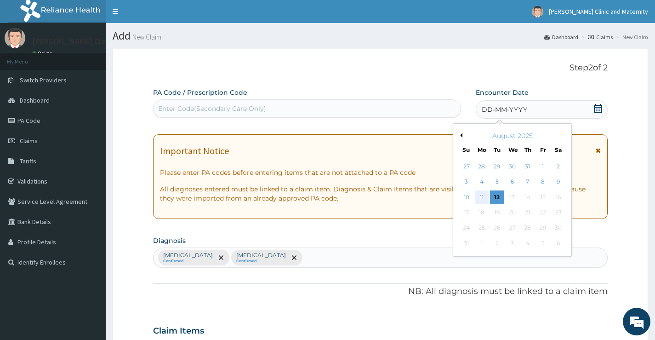
click at [478, 196] on div "11" at bounding box center [482, 197] width 14 height 14
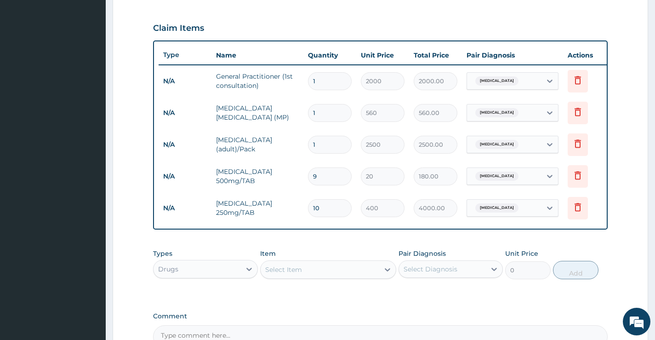
scroll to position [368, 0]
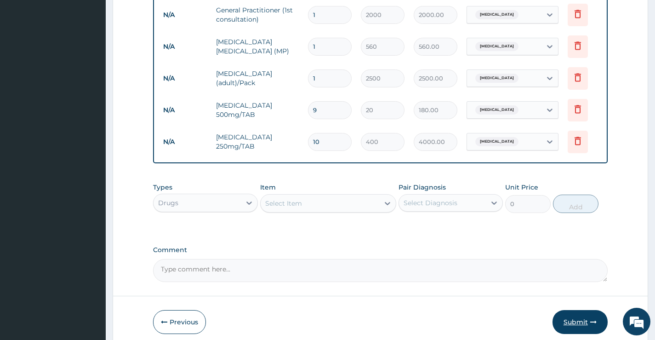
click at [562, 327] on button "Submit" at bounding box center [580, 322] width 55 height 24
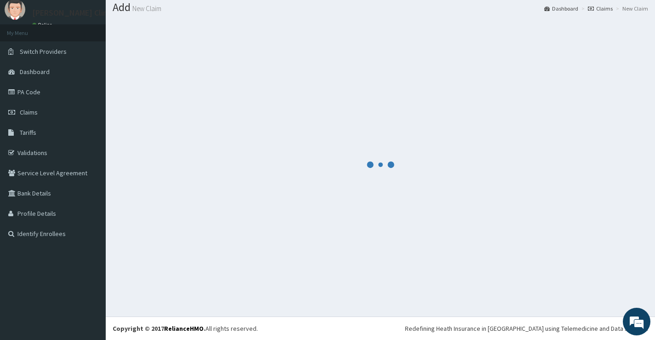
scroll to position [29, 0]
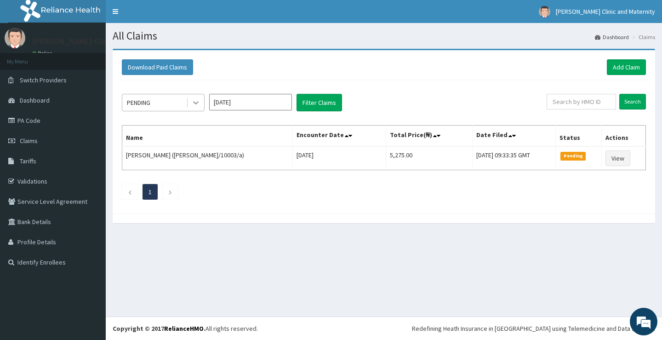
click at [195, 102] on icon at bounding box center [195, 102] width 9 height 9
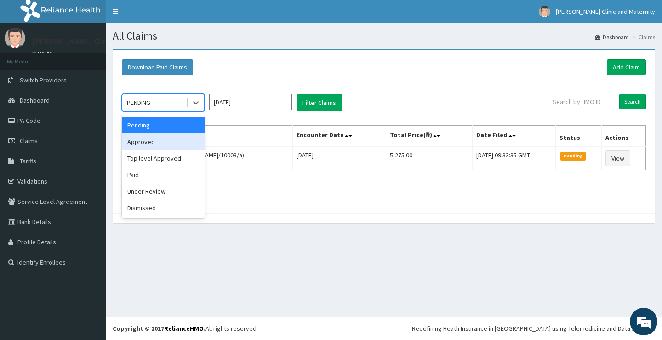
click at [150, 145] on div "Approved" at bounding box center [163, 141] width 83 height 17
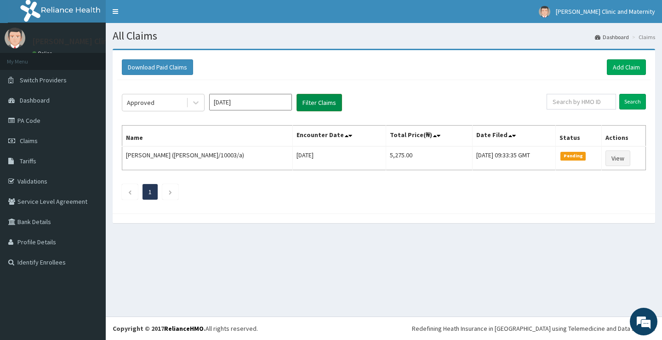
click at [323, 104] on button "Filter Claims" at bounding box center [320, 102] width 46 height 17
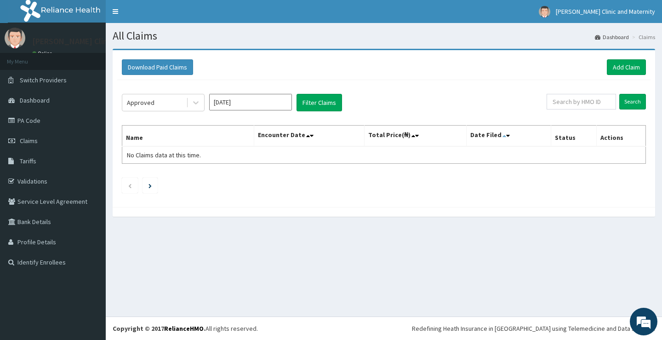
click at [503, 137] on icon at bounding box center [505, 135] width 4 height 6
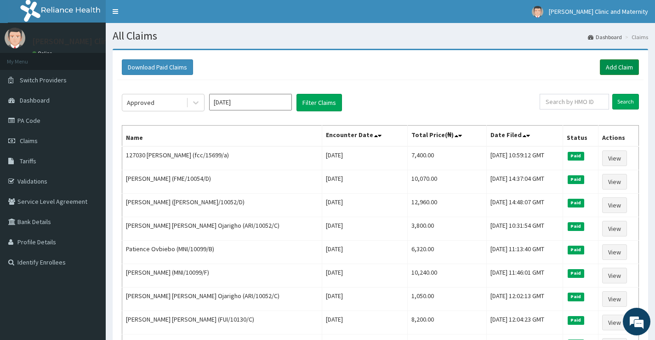
click at [619, 70] on link "Add Claim" at bounding box center [619, 67] width 39 height 16
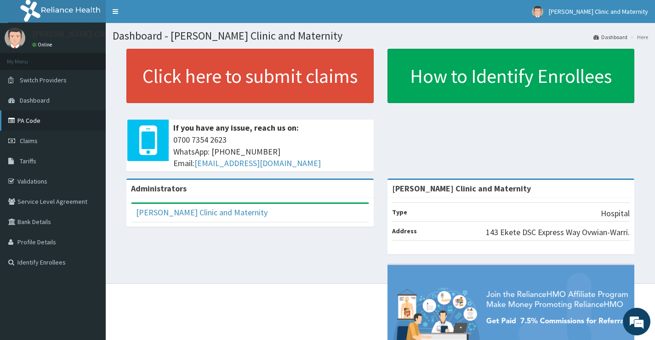
click at [29, 118] on link "PA Code" at bounding box center [53, 120] width 106 height 20
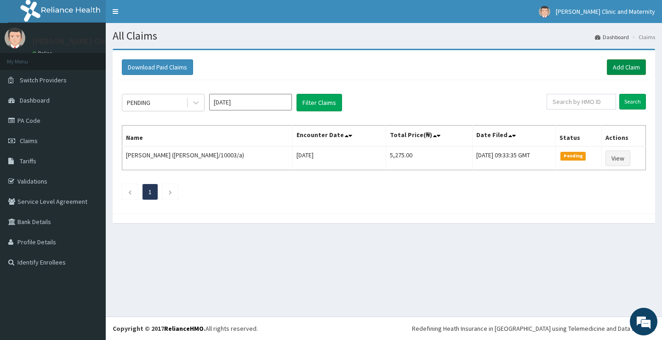
click at [634, 64] on link "Add Claim" at bounding box center [626, 67] width 39 height 16
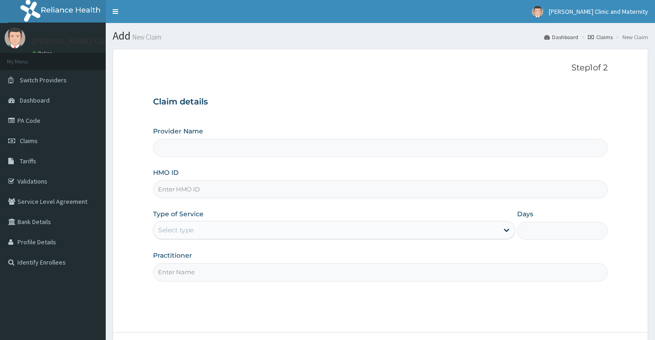
click at [179, 193] on input "HMO ID" at bounding box center [380, 189] width 455 height 18
type input "[PERSON_NAME] Clinic and Maternity"
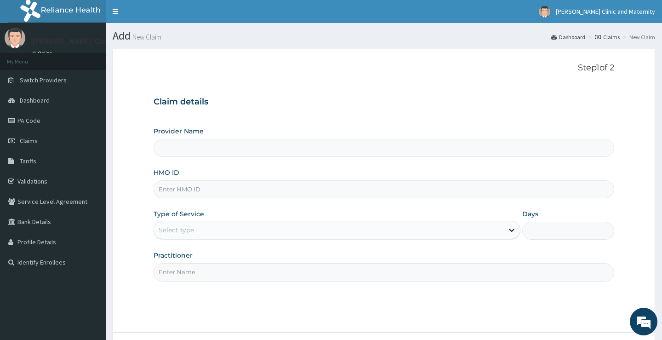
type input "[PERSON_NAME] Clinic and Maternity"
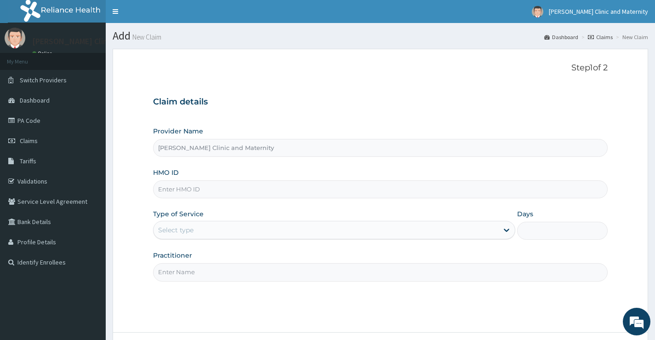
click at [177, 188] on input "HMO ID" at bounding box center [380, 189] width 455 height 18
paste input "paf/10064/b"
type input "paf/10064/b"
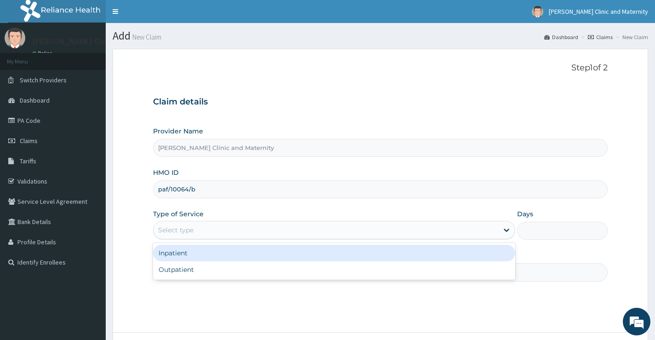
click at [173, 229] on div "Select type" at bounding box center [175, 229] width 35 height 9
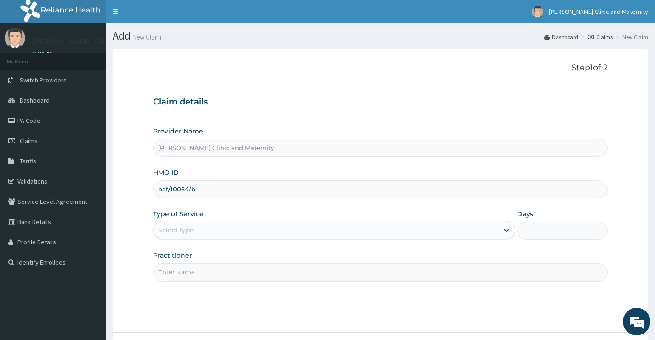
drag, startPoint x: 173, startPoint y: 229, endPoint x: 165, endPoint y: 228, distance: 7.9
click at [165, 228] on div "Select type" at bounding box center [175, 229] width 35 height 9
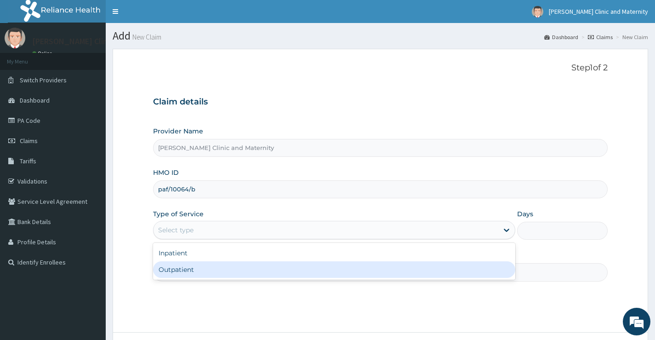
click at [169, 268] on div "Outpatient" at bounding box center [334, 269] width 362 height 17
type input "1"
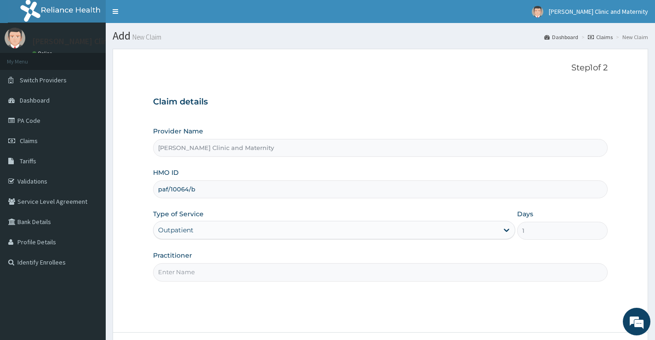
click at [171, 275] on input "Practitioner" at bounding box center [380, 272] width 455 height 18
type input "DR ANYANWU"
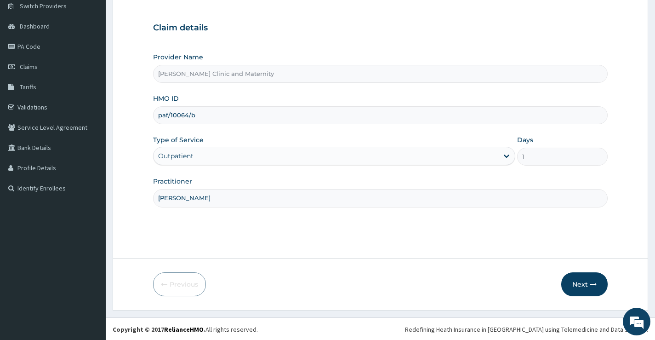
scroll to position [75, 0]
click at [586, 285] on button "Next" at bounding box center [584, 283] width 46 height 24
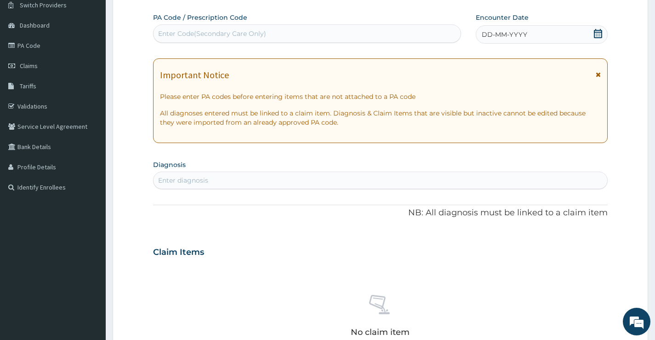
click at [529, 35] on div "DD-MM-YYYY" at bounding box center [542, 34] width 132 height 18
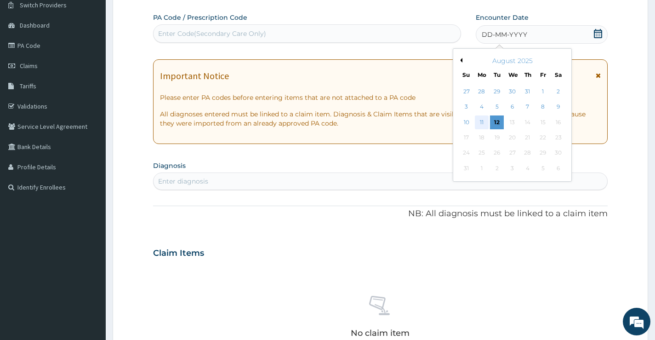
click at [485, 121] on div "11" at bounding box center [482, 122] width 14 height 14
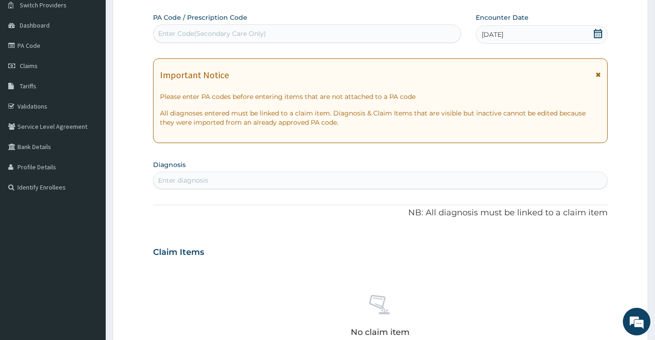
click at [201, 182] on div "Enter diagnosis" at bounding box center [183, 180] width 50 height 9
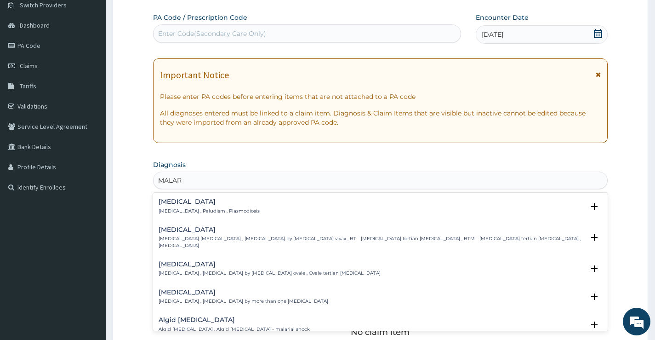
type input "MALARI"
click at [171, 208] on p "Malaria , Paludism , Plasmodiosis" at bounding box center [209, 211] width 101 height 6
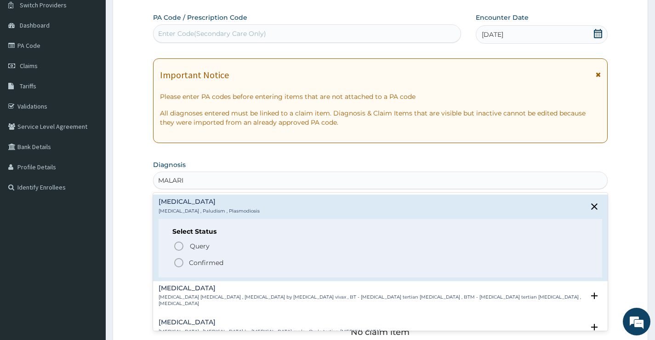
click at [181, 260] on icon "status option filled" at bounding box center [178, 262] width 11 height 11
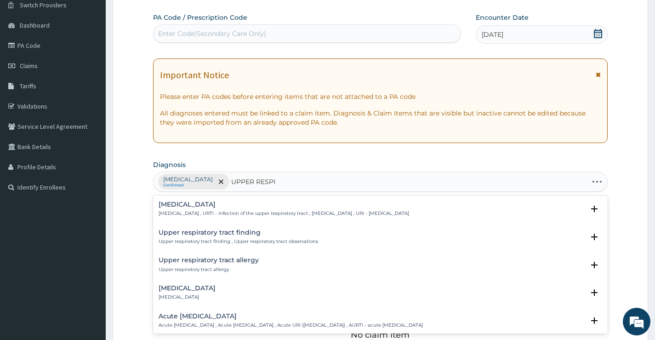
type input "UPPER RESPIR"
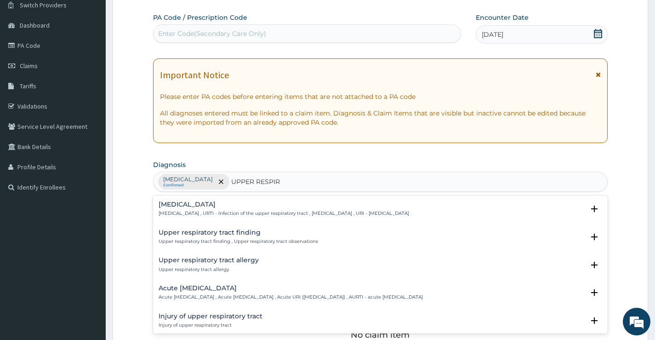
click at [222, 201] on h4 "Upper respiratory infection" at bounding box center [284, 204] width 251 height 7
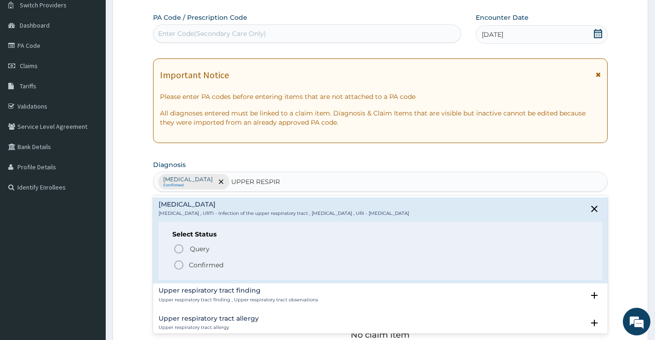
click at [198, 267] on p "Confirmed" at bounding box center [206, 264] width 34 height 9
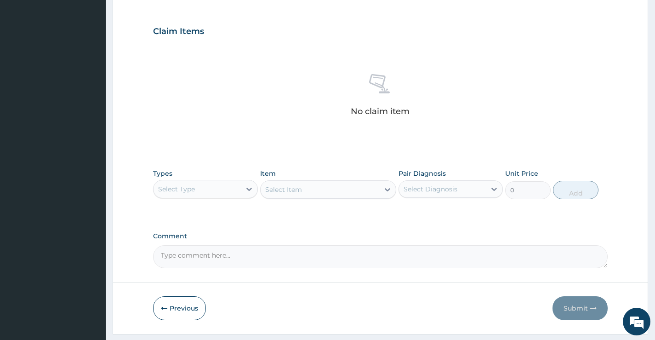
scroll to position [323, 0]
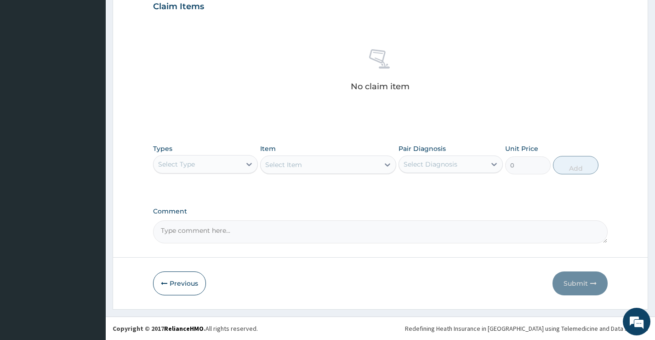
click at [233, 170] on div "Select Type" at bounding box center [197, 164] width 87 height 15
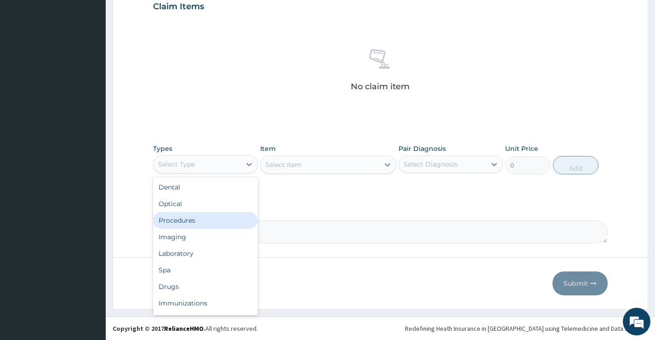
click at [221, 221] on div "Procedures" at bounding box center [205, 220] width 104 height 17
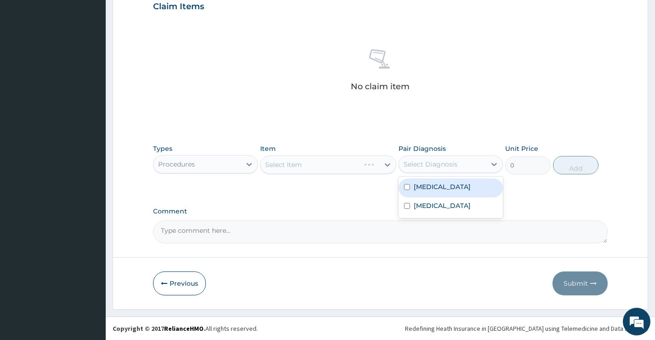
click at [423, 163] on div "Select Diagnosis" at bounding box center [431, 164] width 54 height 9
click at [428, 190] on label "Malaria" at bounding box center [442, 186] width 57 height 9
checkbox input "true"
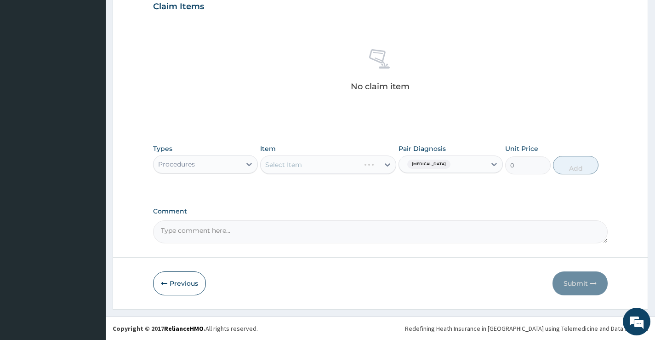
click at [343, 168] on div "Select Item" at bounding box center [328, 164] width 137 height 18
click at [348, 164] on div "Select Item" at bounding box center [320, 164] width 119 height 15
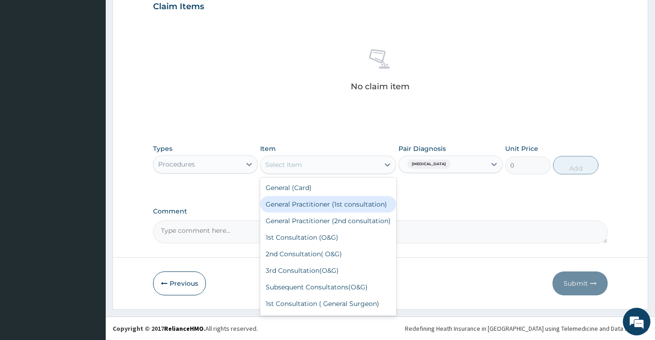
click at [333, 201] on div "General Practitioner (1st consultation)" at bounding box center [328, 204] width 137 height 17
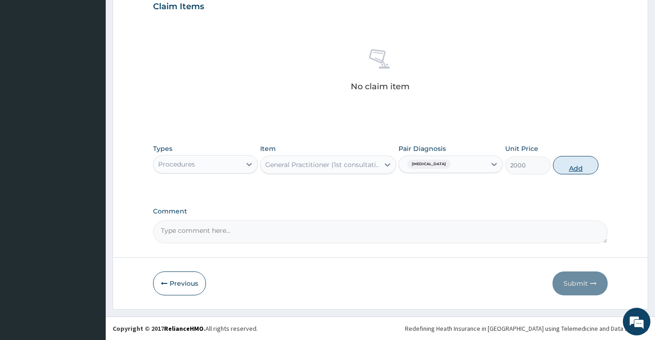
click at [587, 166] on button "Add" at bounding box center [576, 165] width 46 height 18
type input "0"
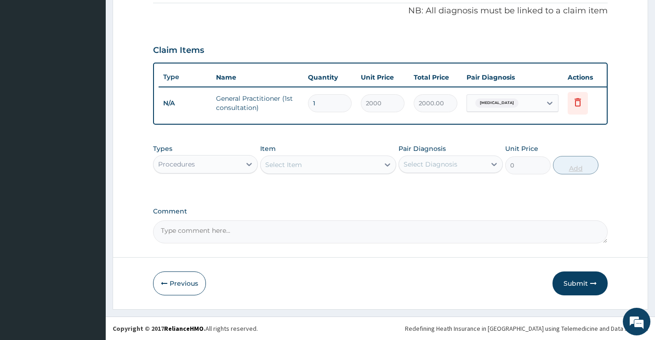
scroll to position [286, 0]
click at [196, 166] on div "Procedures" at bounding box center [197, 164] width 87 height 15
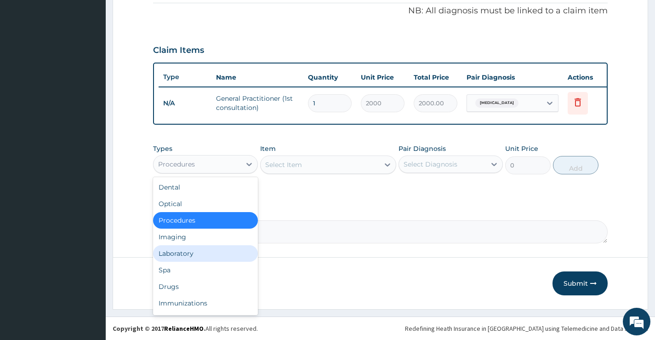
click at [185, 254] on div "Laboratory" at bounding box center [205, 253] width 104 height 17
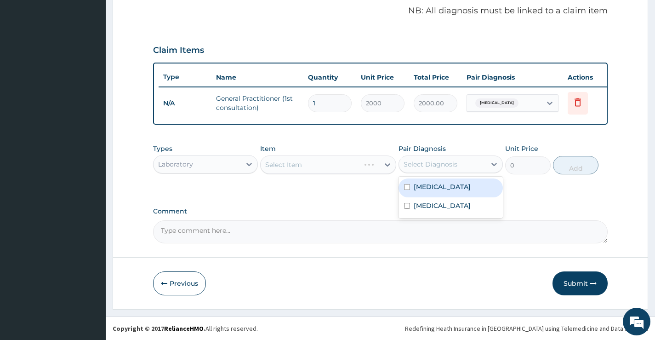
click at [442, 161] on div "Select Diagnosis" at bounding box center [431, 164] width 54 height 9
click at [428, 193] on div "Malaria" at bounding box center [451, 187] width 104 height 19
checkbox input "true"
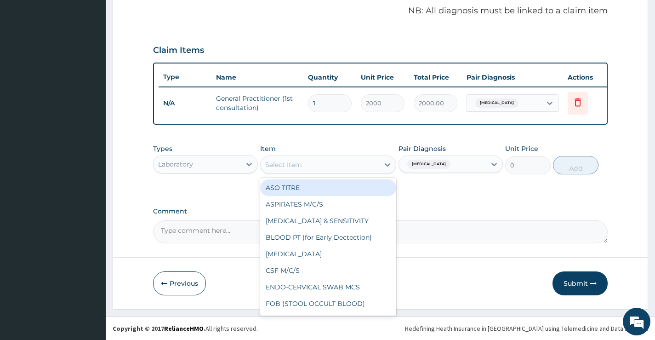
click at [319, 162] on div "Select Item" at bounding box center [320, 164] width 119 height 15
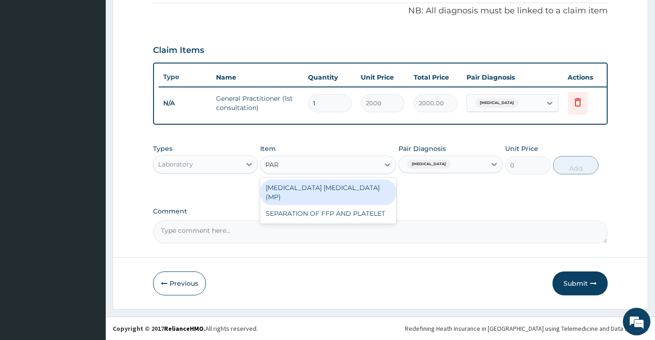
type input "PARA"
click at [365, 194] on div "MALARIA PARASITE (MP)" at bounding box center [328, 192] width 137 height 26
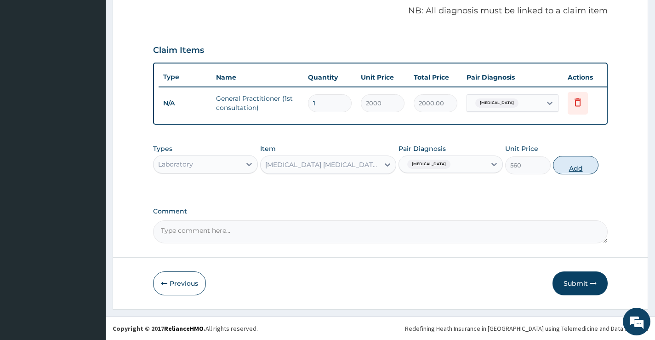
click at [577, 165] on button "Add" at bounding box center [576, 165] width 46 height 18
type input "0"
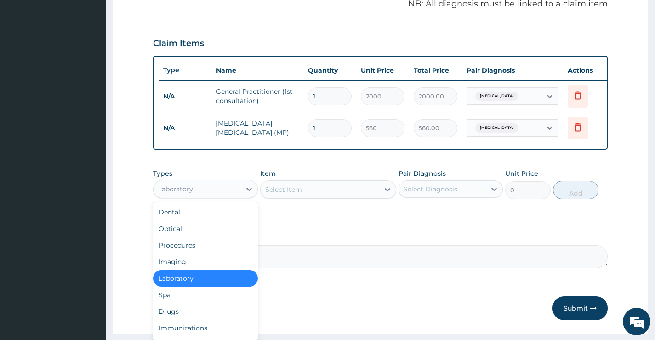
click at [211, 194] on div "Laboratory" at bounding box center [197, 189] width 87 height 15
click at [177, 316] on div "Drugs" at bounding box center [205, 311] width 104 height 17
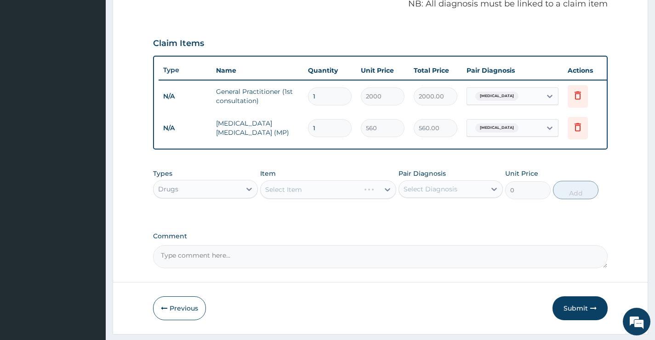
click at [447, 194] on div "Select Diagnosis" at bounding box center [431, 188] width 54 height 9
click at [440, 215] on div "Malaria" at bounding box center [451, 212] width 104 height 19
checkbox input "true"
click at [360, 197] on div "Select Item" at bounding box center [320, 189] width 119 height 15
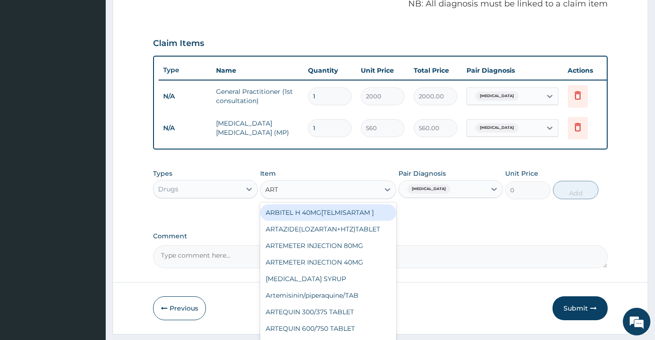
type input "ARTE"
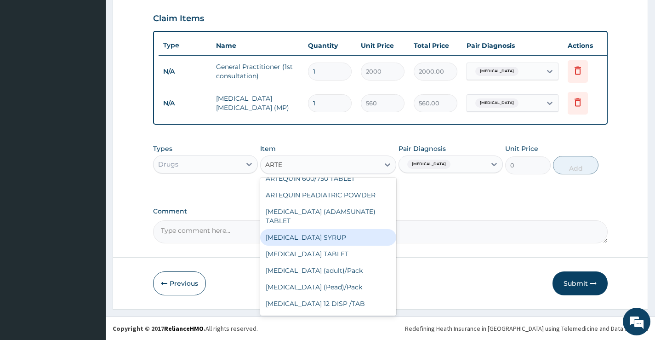
scroll to position [138, 0]
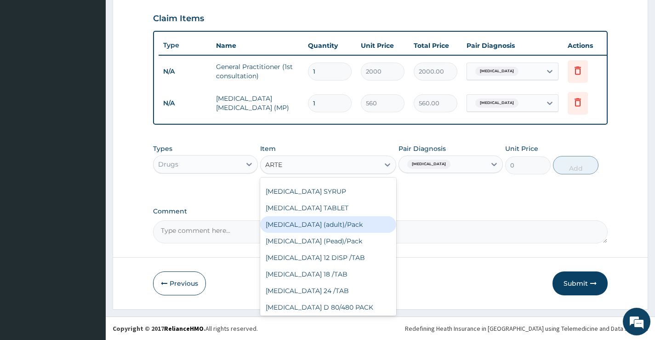
click at [316, 224] on div "Coartem (adult)/Pack" at bounding box center [328, 224] width 137 height 17
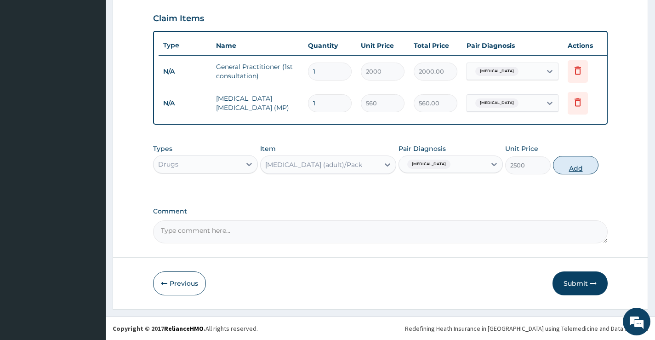
click at [572, 169] on button "Add" at bounding box center [576, 165] width 46 height 18
type input "0"
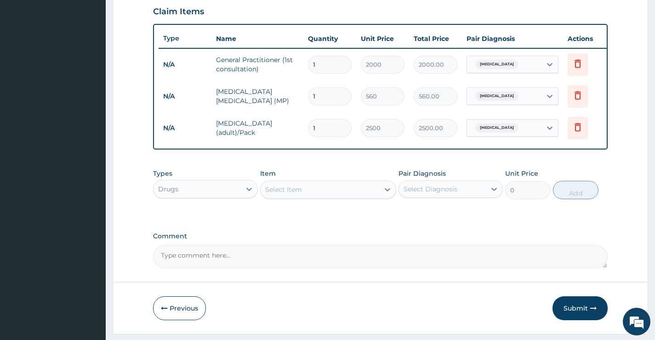
click at [326, 196] on div "Select Item" at bounding box center [320, 189] width 119 height 15
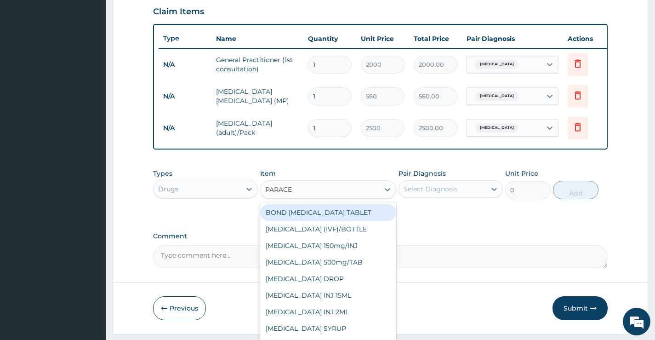
type input "PARACET"
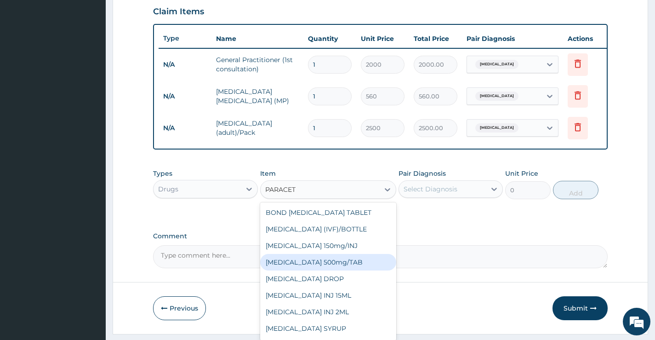
click at [326, 270] on div "PARACETAMOL 500mg/TAB" at bounding box center [328, 262] width 137 height 17
type input "20"
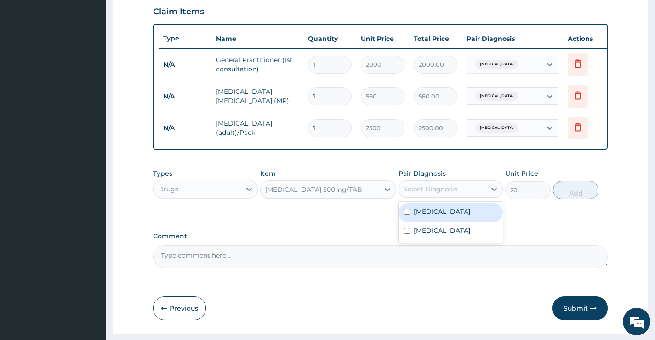
click at [455, 194] on div "Select Diagnosis" at bounding box center [431, 188] width 54 height 9
click at [450, 222] on div "Malaria" at bounding box center [451, 212] width 104 height 19
checkbox input "true"
click at [567, 191] on button "Add" at bounding box center [576, 190] width 46 height 18
type input "0"
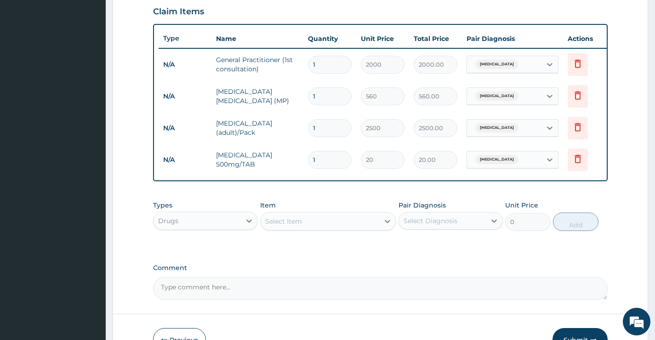
type input "18"
type input "360.00"
type input "18"
click at [269, 226] on div "Select Item" at bounding box center [283, 221] width 37 height 9
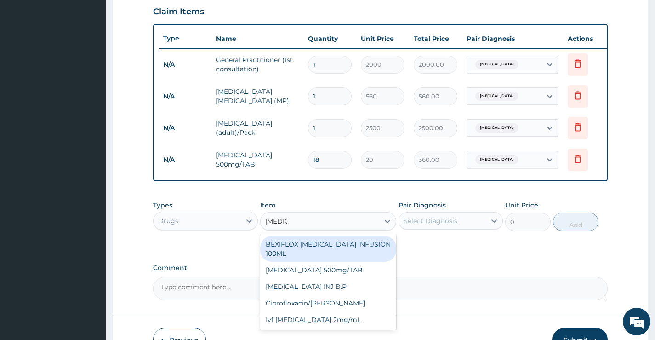
type input "CIPROF"
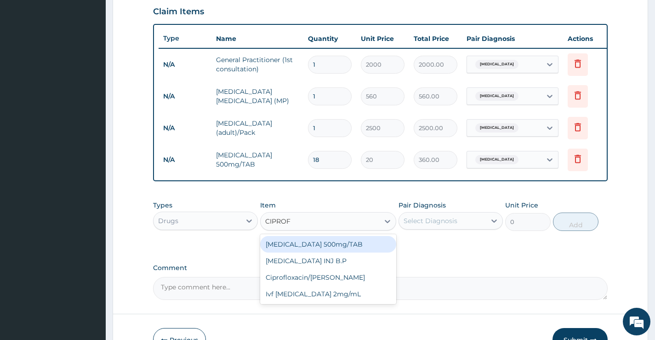
click at [316, 252] on div "Ciprofloxacin 500mg/TAB" at bounding box center [328, 244] width 137 height 17
type input "100"
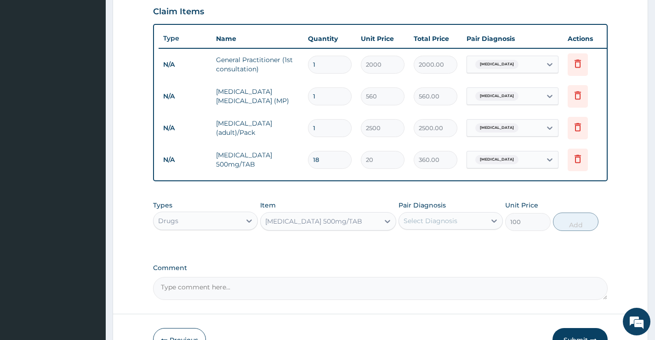
click at [472, 228] on div "Select Diagnosis" at bounding box center [442, 220] width 87 height 15
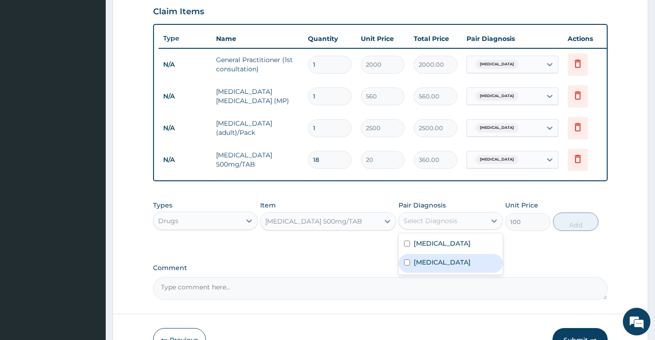
click at [457, 267] on label "Upper respiratory infection" at bounding box center [442, 261] width 57 height 9
checkbox input "true"
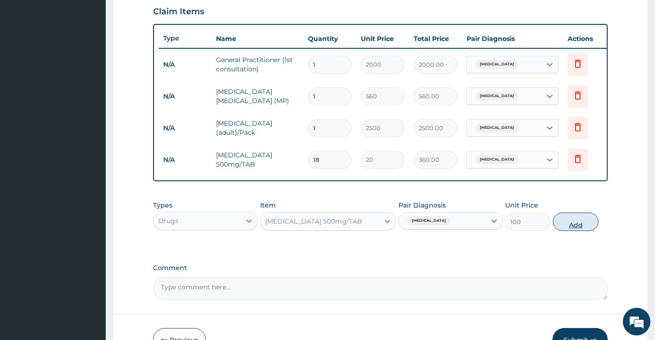
click at [577, 228] on button "Add" at bounding box center [576, 221] width 46 height 18
type input "0"
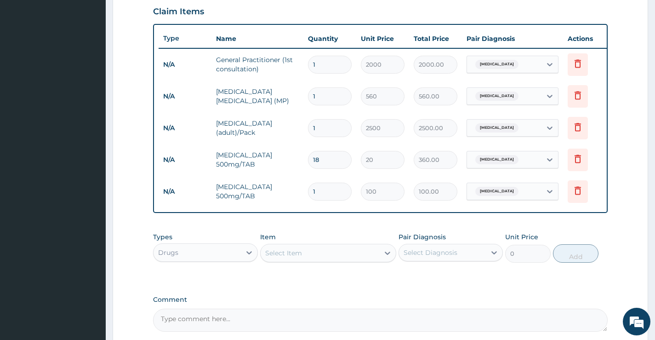
type input "10"
type input "1000.00"
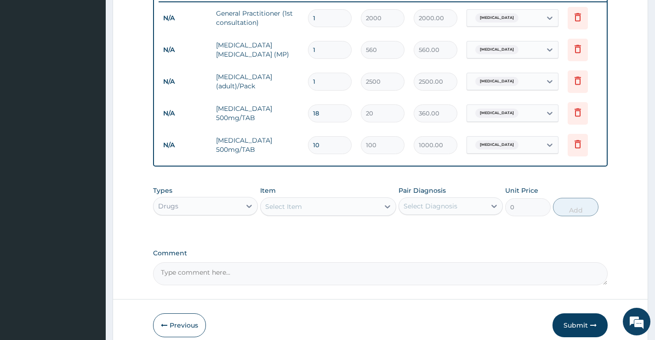
scroll to position [413, 0]
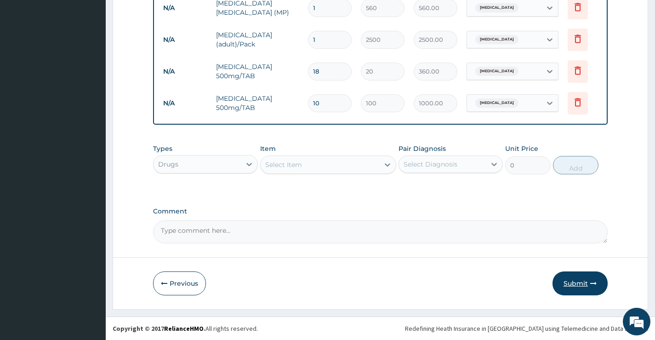
type input "10"
click at [566, 282] on button "Submit" at bounding box center [580, 283] width 55 height 24
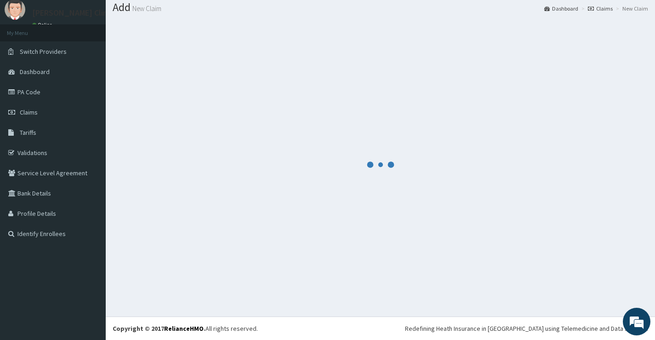
scroll to position [29, 0]
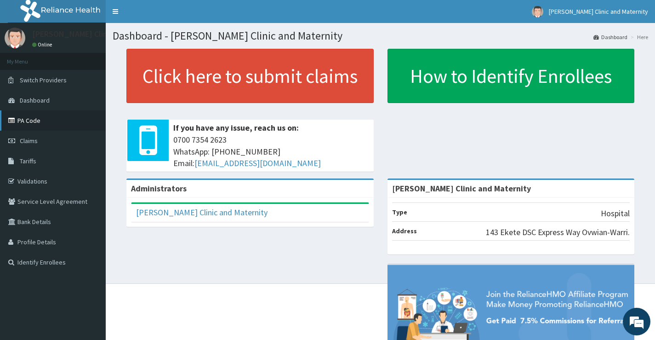
click at [36, 117] on link "PA Code" at bounding box center [53, 120] width 106 height 20
